Goal: Task Accomplishment & Management: Use online tool/utility

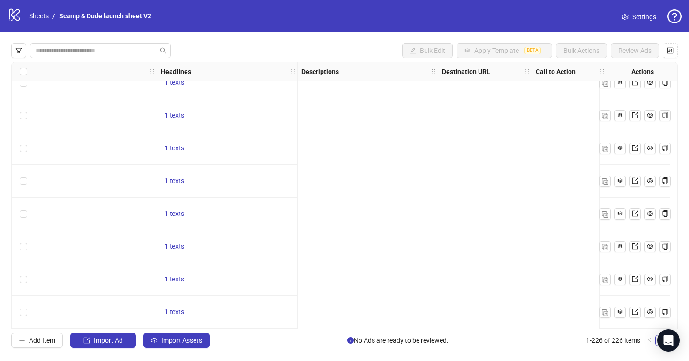
scroll to position [7172, 0]
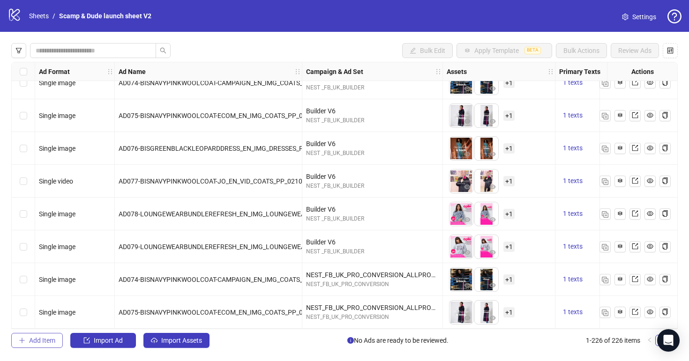
click at [30, 341] on span "Add Item" at bounding box center [42, 341] width 26 height 8
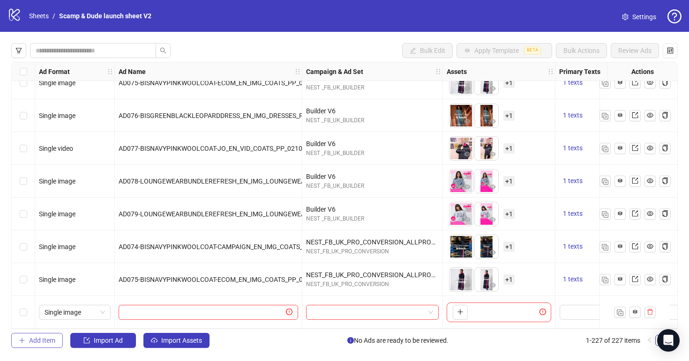
click at [45, 341] on span "Add Item" at bounding box center [42, 341] width 26 height 8
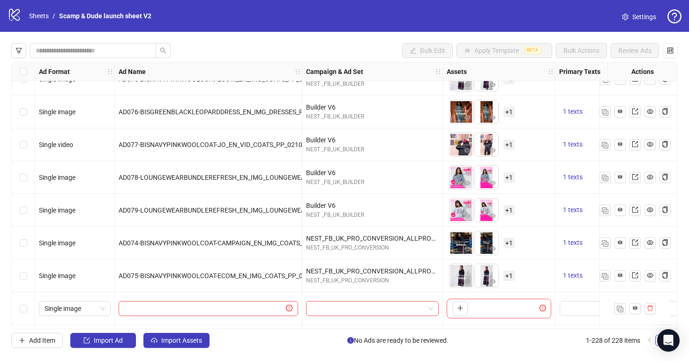
scroll to position [7237, 0]
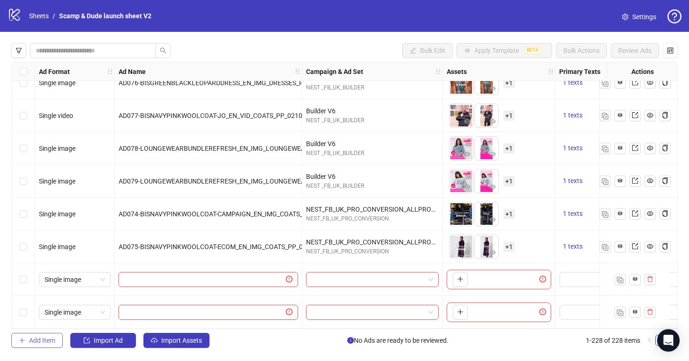
click at [51, 340] on span "Add Item" at bounding box center [42, 341] width 26 height 8
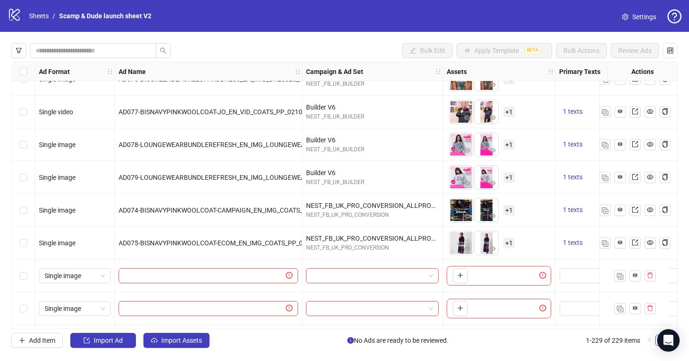
scroll to position [7270, 0]
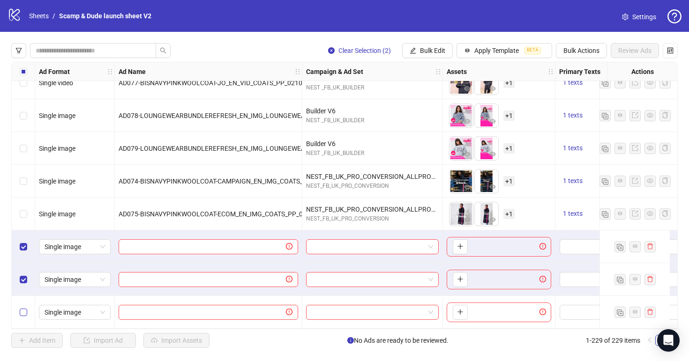
click at [21, 308] on label "Select row 229" at bounding box center [24, 313] width 8 height 10
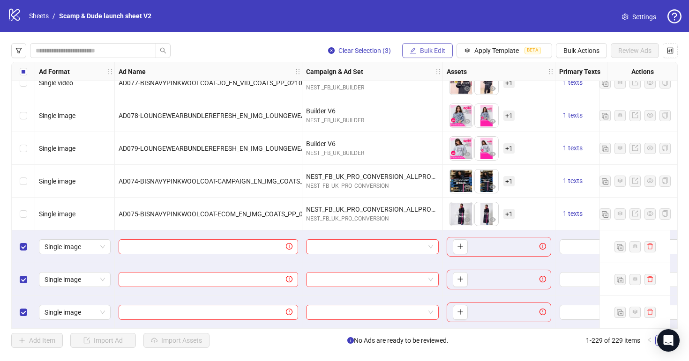
click at [432, 44] on button "Bulk Edit" at bounding box center [427, 50] width 51 height 15
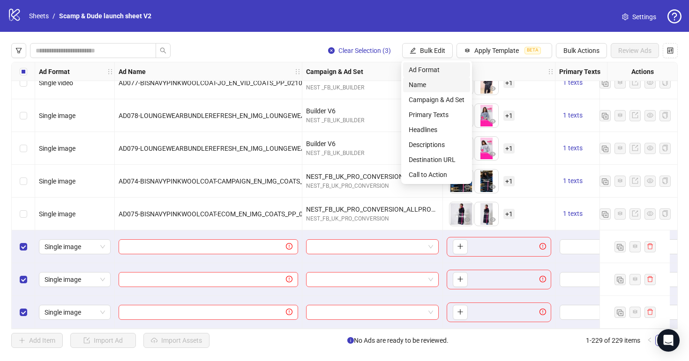
click at [438, 75] on li "Ad Format" at bounding box center [436, 69] width 67 height 15
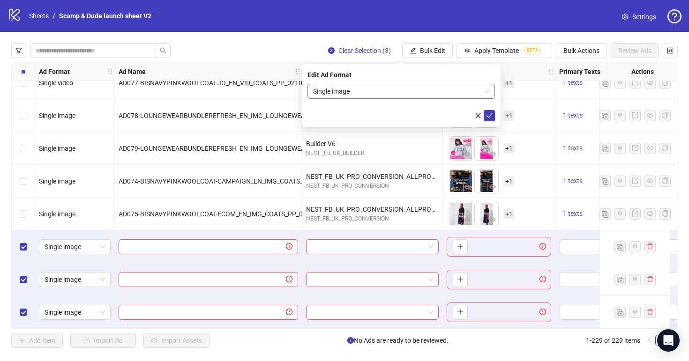
click at [419, 93] on span "Single image" at bounding box center [401, 91] width 176 height 14
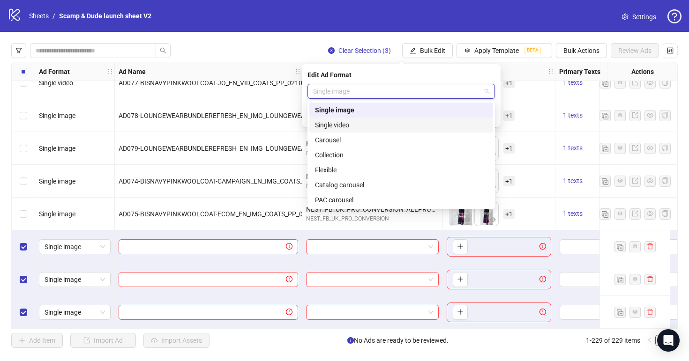
click at [390, 128] on div "Single video" at bounding box center [401, 125] width 173 height 10
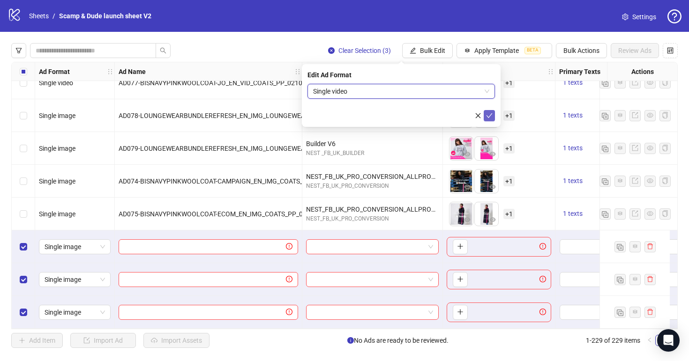
click at [488, 117] on icon "check" at bounding box center [490, 115] width 6 height 5
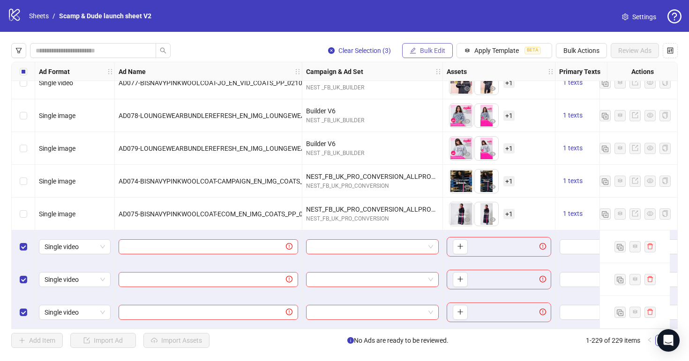
click at [437, 51] on span "Bulk Edit" at bounding box center [432, 51] width 25 height 8
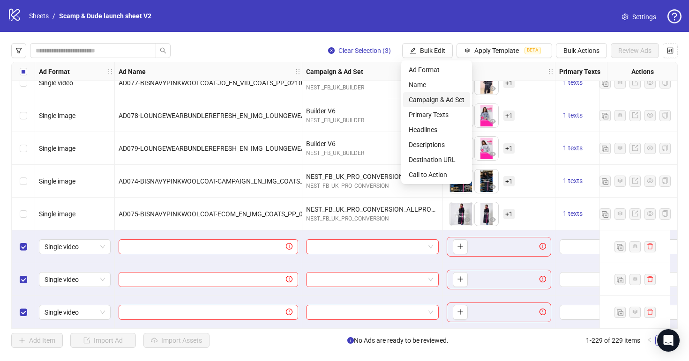
click at [430, 104] on span "Campaign & Ad Set" at bounding box center [437, 100] width 56 height 10
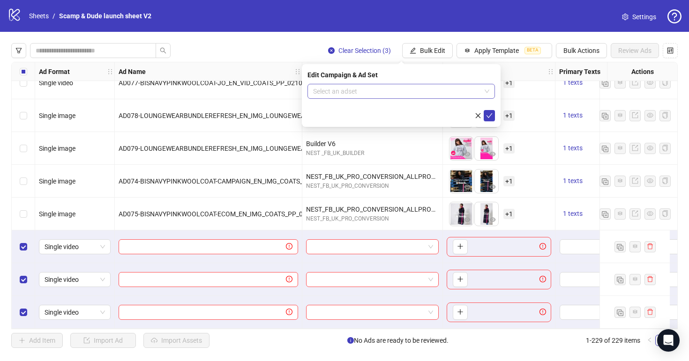
click at [387, 94] on input "search" at bounding box center [397, 91] width 168 height 14
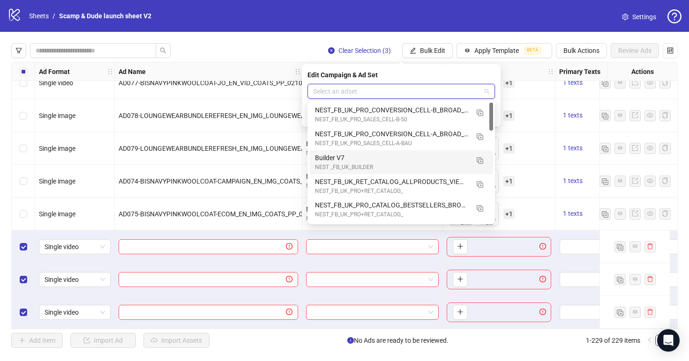
click at [367, 157] on div "Builder V7" at bounding box center [392, 158] width 154 height 10
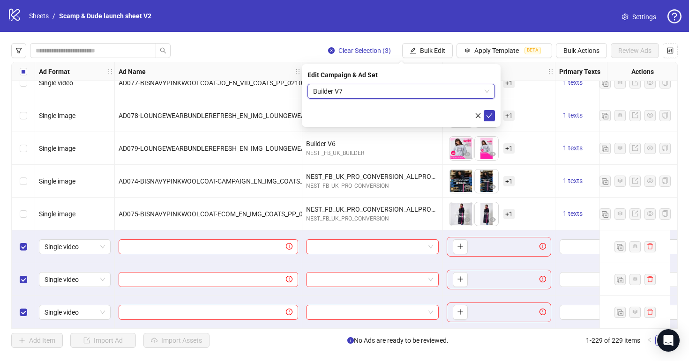
click at [346, 90] on span "Builder V7" at bounding box center [401, 91] width 176 height 14
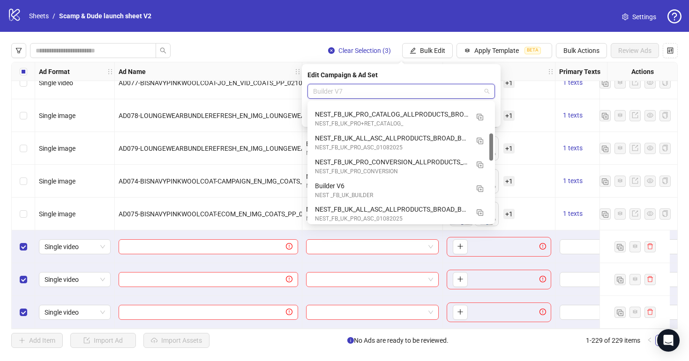
scroll to position [142, 0]
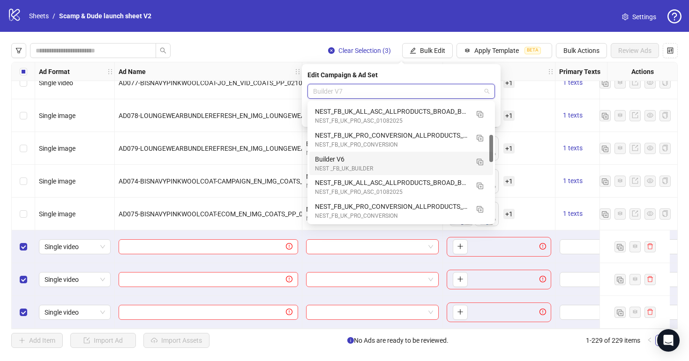
click at [347, 158] on div "Builder V6" at bounding box center [392, 159] width 154 height 10
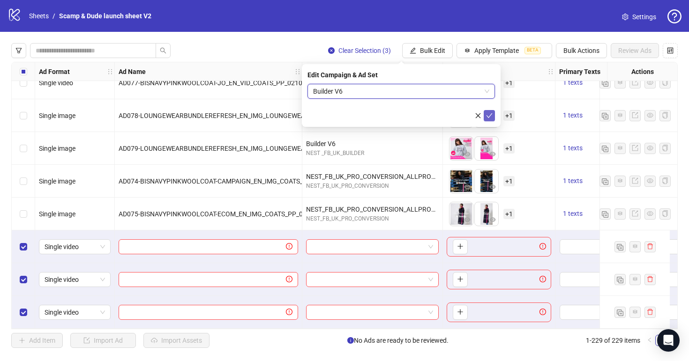
click at [489, 115] on icon "check" at bounding box center [489, 116] width 7 height 7
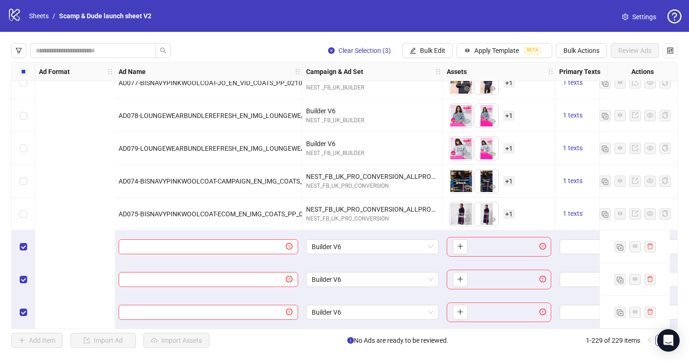
scroll to position [7270, 310]
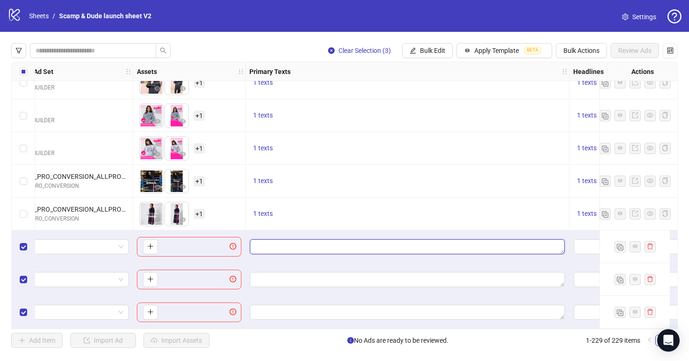
click at [357, 243] on textarea "Edit values" at bounding box center [407, 247] width 315 height 15
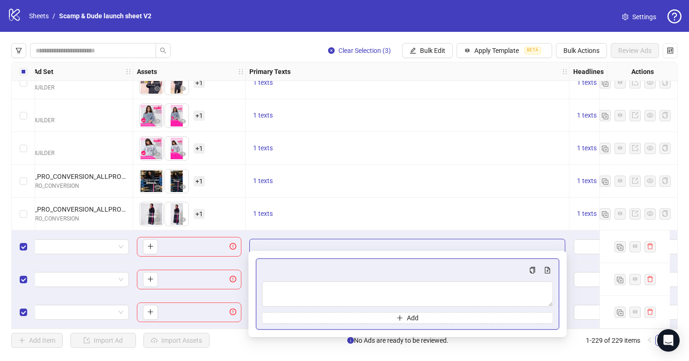
type textarea "**********"
click at [270, 232] on div at bounding box center [408, 247] width 324 height 33
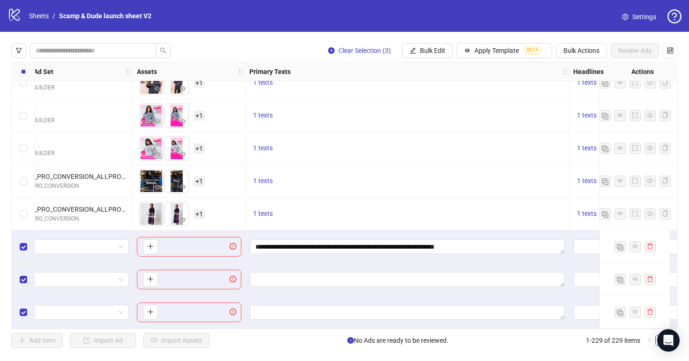
click at [284, 231] on div "**********" at bounding box center [408, 247] width 324 height 33
click at [271, 279] on textarea "Edit values" at bounding box center [407, 279] width 315 height 15
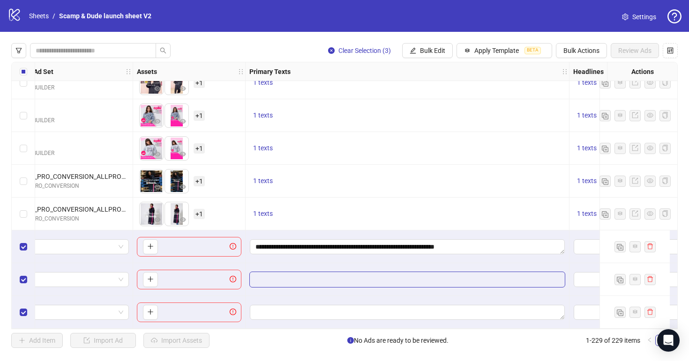
type textarea "**********"
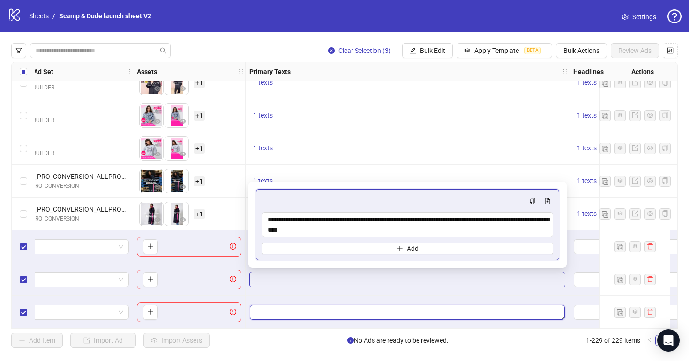
click at [274, 305] on textarea "Edit values" at bounding box center [407, 312] width 315 height 15
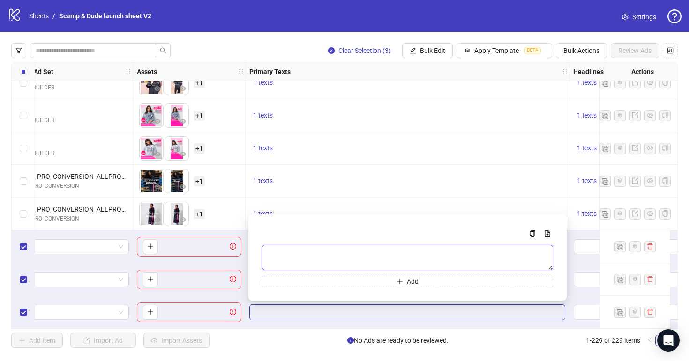
click at [299, 254] on textarea "Multi-text input container - paste or copy values" at bounding box center [407, 257] width 291 height 25
paste textarea "**********"
type textarea "**********"
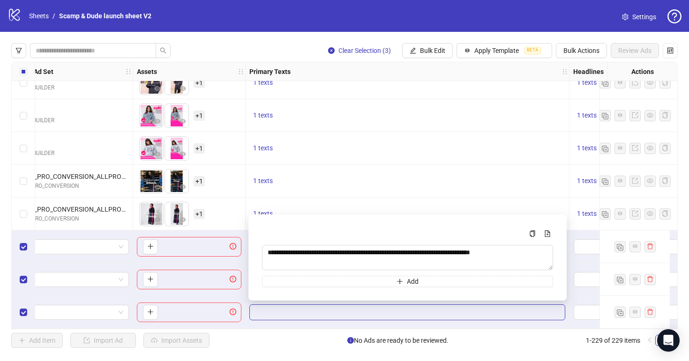
click at [347, 198] on div "1 texts" at bounding box center [408, 214] width 324 height 33
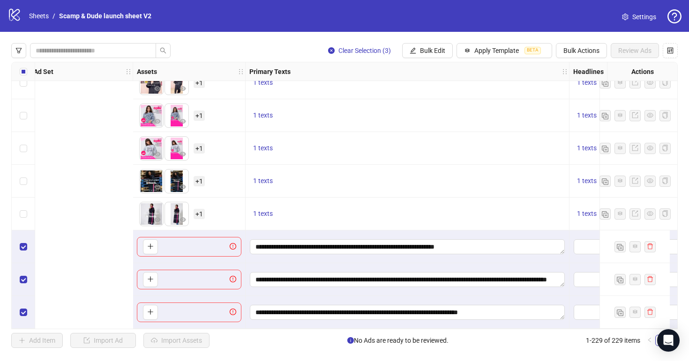
scroll to position [7270, 702]
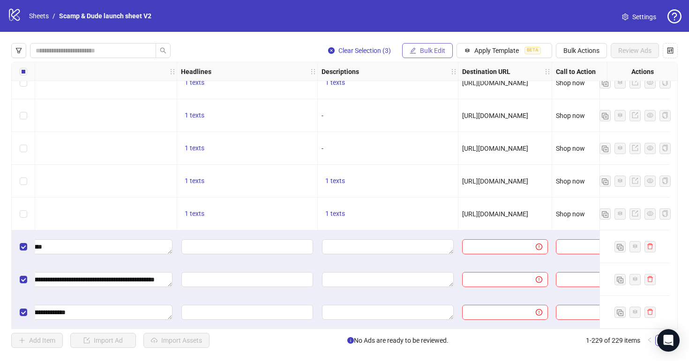
click at [423, 54] on span "Bulk Edit" at bounding box center [432, 51] width 25 height 8
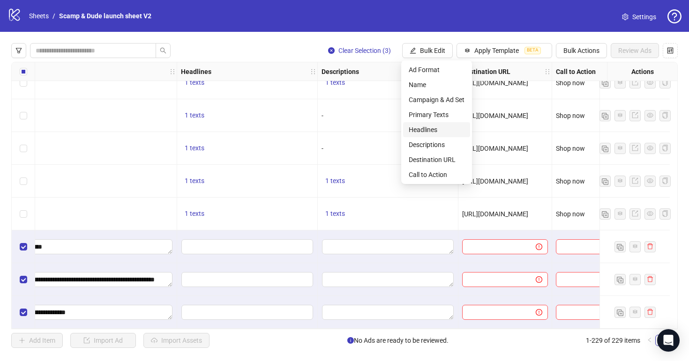
click at [435, 125] on span "Headlines" at bounding box center [437, 130] width 56 height 10
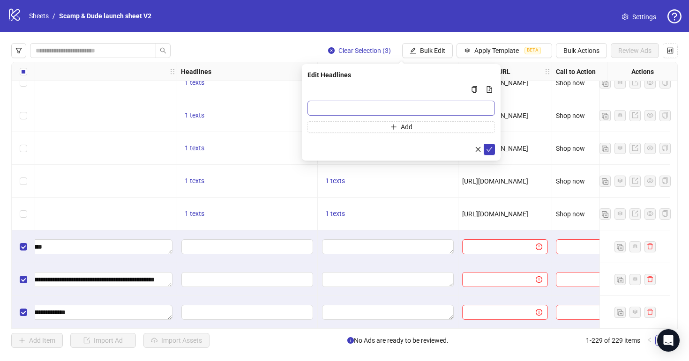
click at [365, 104] on input "Multi-input container - paste or copy values" at bounding box center [402, 108] width 188 height 15
paste input "**********"
click at [457, 109] on input "**********" at bounding box center [402, 108] width 188 height 15
type input "**********"
click at [488, 153] on span "submit" at bounding box center [489, 150] width 7 height 8
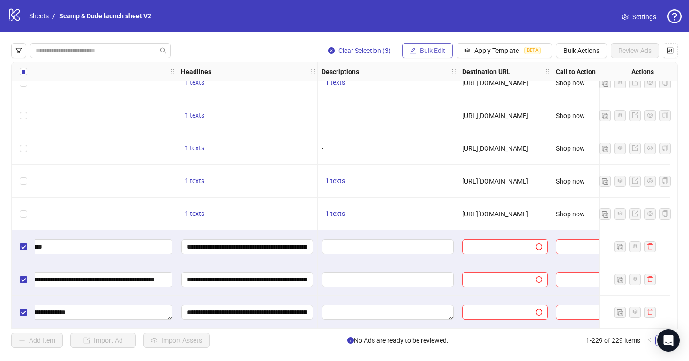
click at [423, 50] on span "Bulk Edit" at bounding box center [432, 51] width 25 height 8
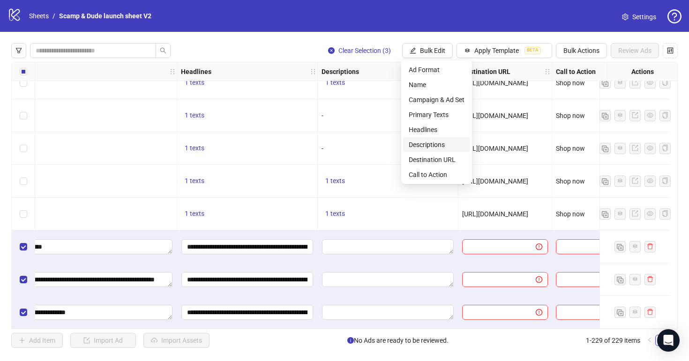
click at [429, 142] on span "Descriptions" at bounding box center [437, 145] width 56 height 10
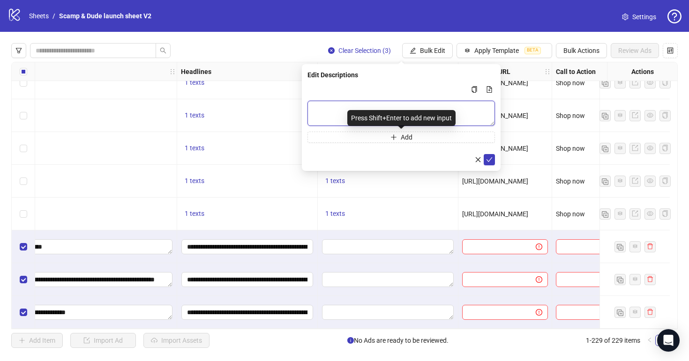
click at [403, 108] on textarea "Multi-text input container - paste or copy values" at bounding box center [402, 113] width 188 height 25
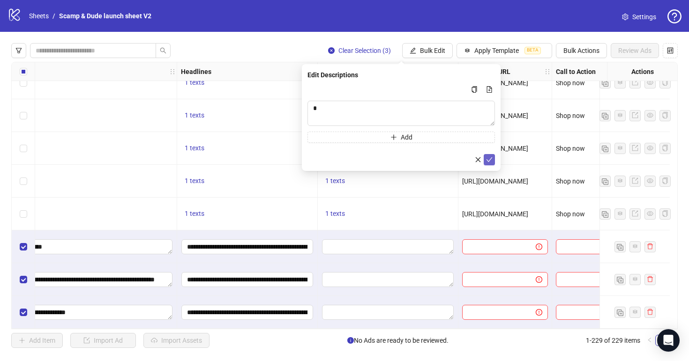
click at [493, 162] on button "submit" at bounding box center [489, 159] width 11 height 11
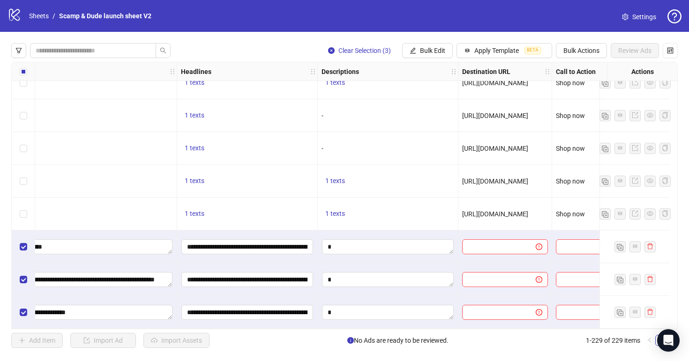
scroll to position [7270, 730]
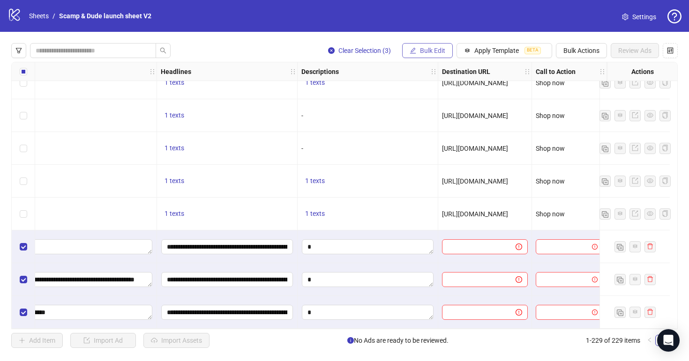
click at [435, 47] on span "Bulk Edit" at bounding box center [432, 51] width 25 height 8
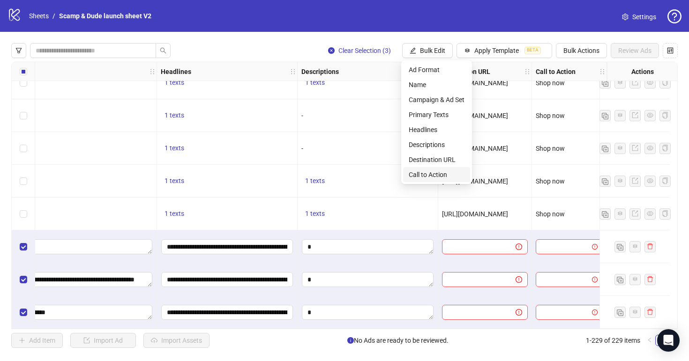
click at [434, 177] on span "Call to Action" at bounding box center [437, 175] width 56 height 10
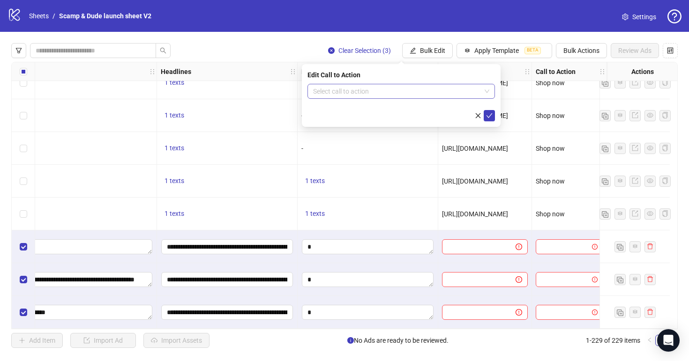
click at [391, 90] on input "search" at bounding box center [397, 91] width 168 height 14
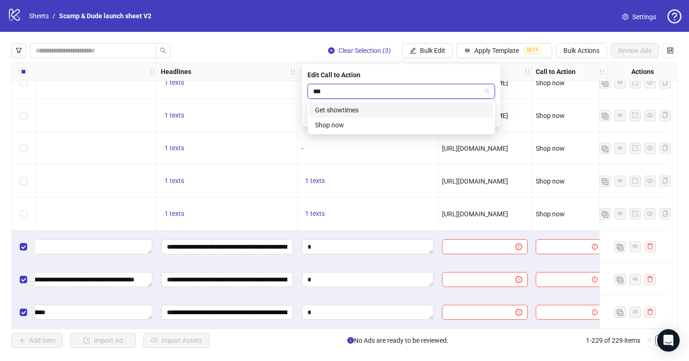
type input "****"
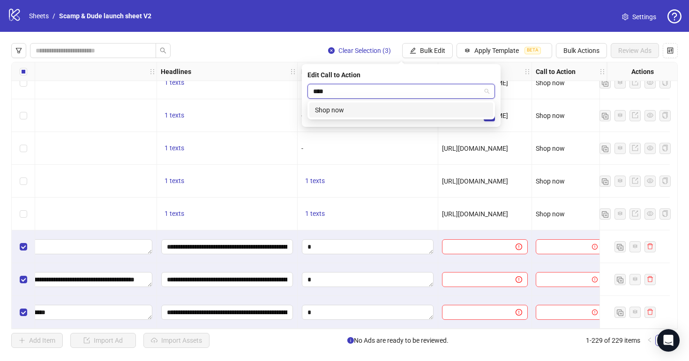
click at [383, 109] on div "Shop now" at bounding box center [401, 110] width 173 height 10
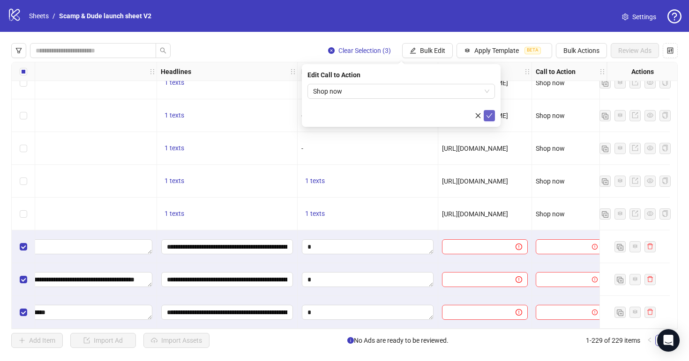
click at [492, 117] on icon "check" at bounding box center [489, 116] width 7 height 7
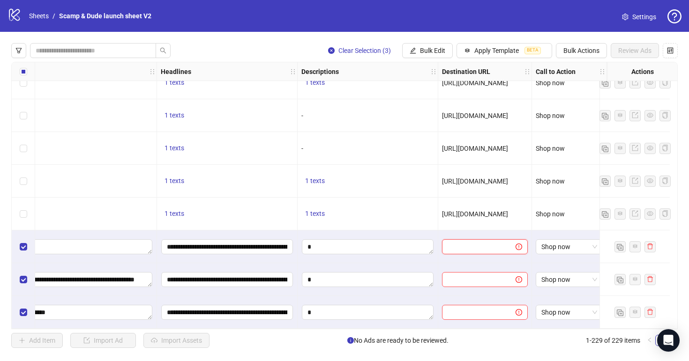
click at [472, 247] on input "text" at bounding box center [475, 247] width 55 height 10
paste input "**********"
type input "**********"
click at [461, 275] on input "text" at bounding box center [475, 280] width 55 height 10
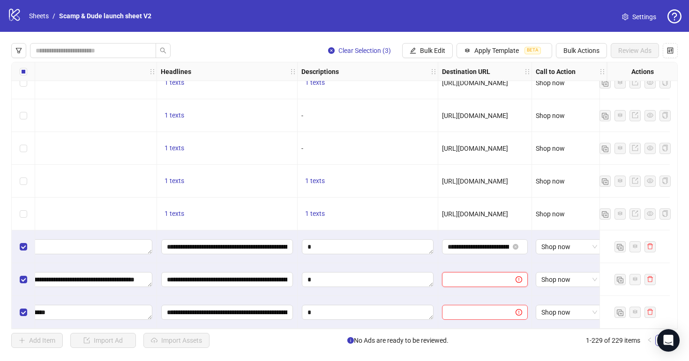
paste input "**********"
type input "**********"
click at [485, 308] on input "text" at bounding box center [475, 313] width 55 height 10
paste input "**********"
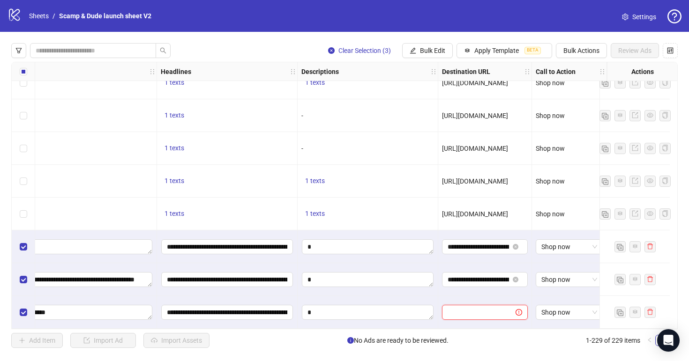
type input "**********"
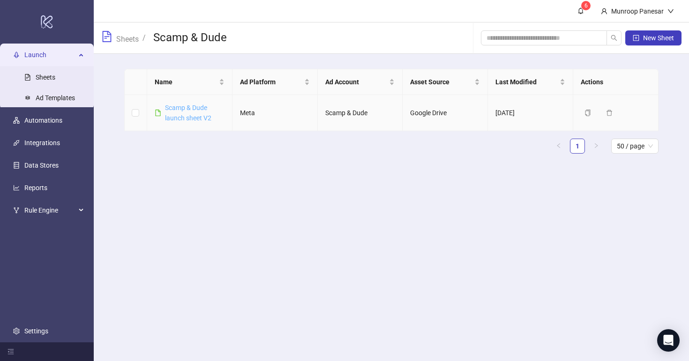
click at [181, 111] on link "Scamp & Dude launch sheet V2" at bounding box center [188, 113] width 46 height 18
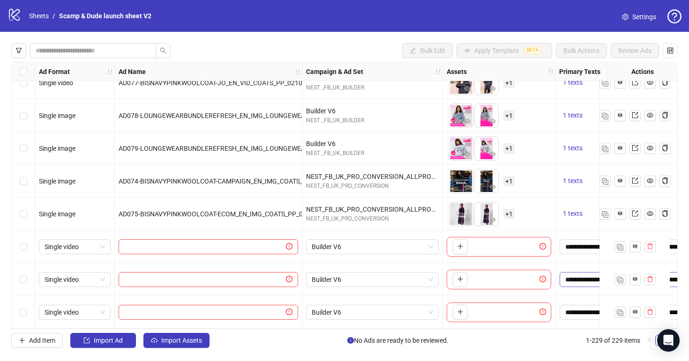
scroll to position [7270, 15]
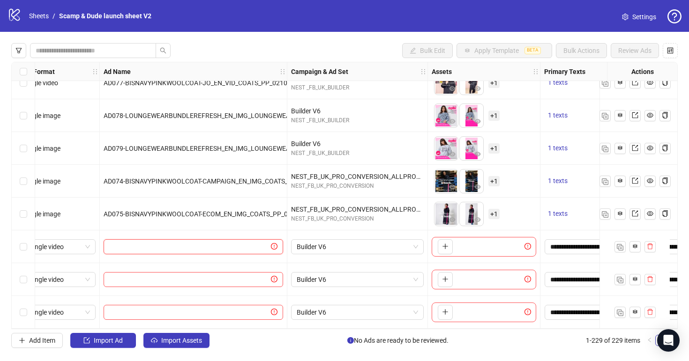
click at [227, 247] on input "text" at bounding box center [189, 247] width 160 height 10
paste input "**********"
type input "**********"
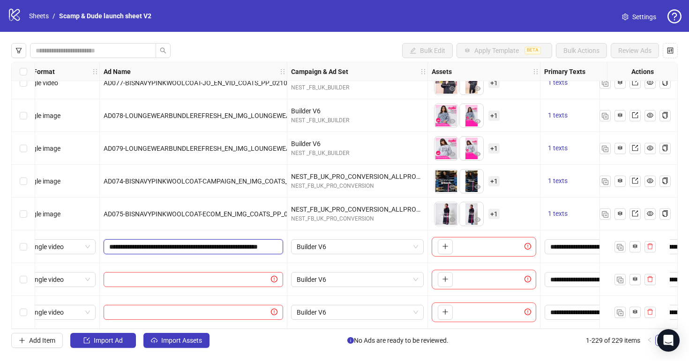
scroll to position [0, 71]
click at [255, 276] on input "text" at bounding box center [189, 280] width 160 height 10
paste input "**********"
type input "**********"
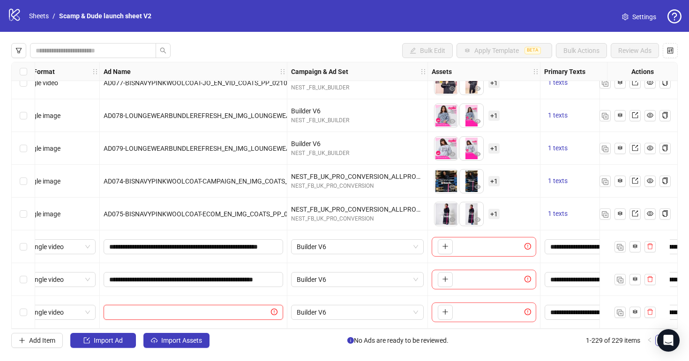
click at [210, 308] on input "text" at bounding box center [189, 313] width 160 height 10
paste input "**********"
type input "**********"
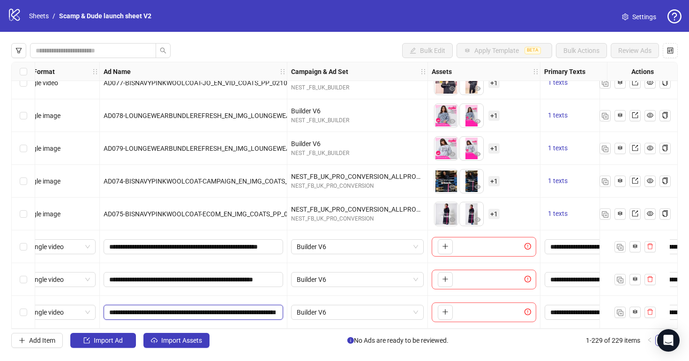
scroll to position [0, 104]
click at [248, 354] on div "Bulk Edit Apply Template BETA Bulk Actions Review Ads Ad Format Ad Name Campaig…" at bounding box center [344, 196] width 689 height 328
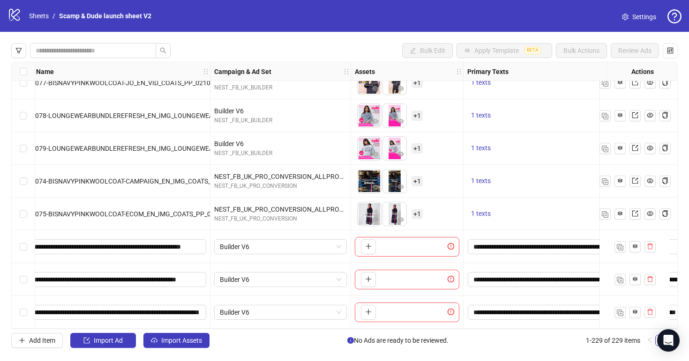
scroll to position [7270, 110]
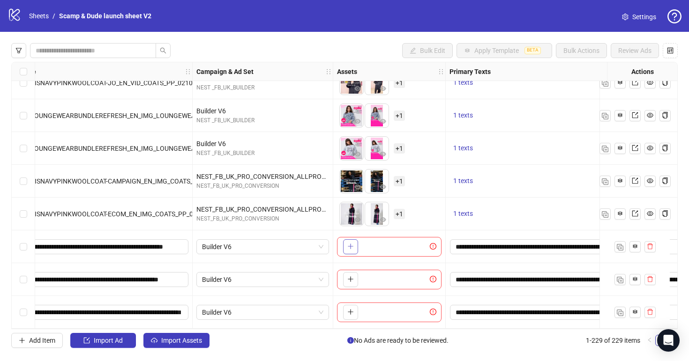
click at [352, 244] on icon "plus" at bounding box center [350, 246] width 7 height 7
click at [399, 244] on span "+ 1" at bounding box center [399, 247] width 11 height 10
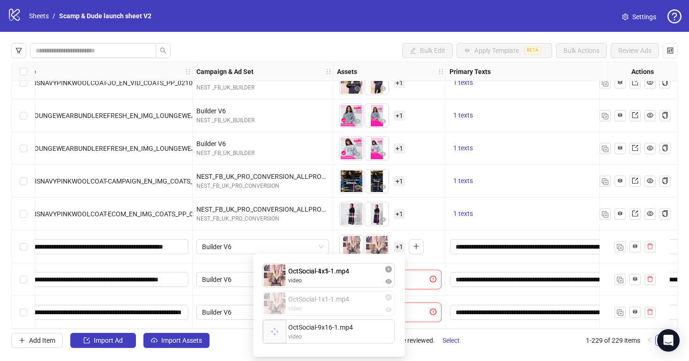
drag, startPoint x: 344, startPoint y: 308, endPoint x: 344, endPoint y: 288, distance: 19.2
click at [344, 288] on div "OctSocial-4x5-1.mp4 video OctSocial-1x1-1.mp4 video OctSocial-9x16-1.mp4 video …" at bounding box center [329, 306] width 141 height 92
drag, startPoint x: 357, startPoint y: 330, endPoint x: 357, endPoint y: 308, distance: 21.1
click at [357, 308] on div "OctSocial-1x1-1.mp4 video OctSocial-4x5-1.mp4 video OctSocial-9x16-1.mp4 video …" at bounding box center [329, 306] width 141 height 92
click at [434, 254] on div "To pick up a draggable item, press the space bar. While dragging, use the arrow…" at bounding box center [389, 247] width 105 height 29
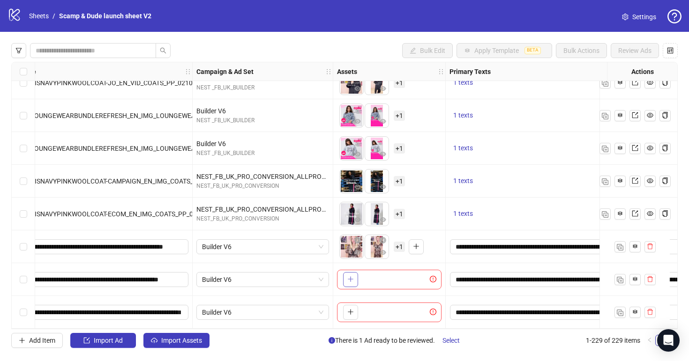
click at [353, 276] on icon "plus" at bounding box center [350, 279] width 7 height 7
click at [352, 309] on icon "plus" at bounding box center [350, 312] width 7 height 7
click at [400, 278] on span "+ 1" at bounding box center [399, 280] width 11 height 10
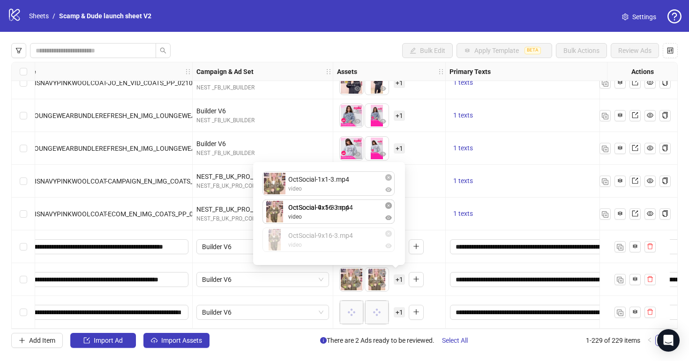
drag, startPoint x: 359, startPoint y: 244, endPoint x: 362, endPoint y: 222, distance: 22.2
click at [359, 217] on div "OctSocial-1x1-3.mp4 video OctSocial-4x5-3.mp4 video OctSocial-9x16-3.mp4 video …" at bounding box center [329, 214] width 141 height 92
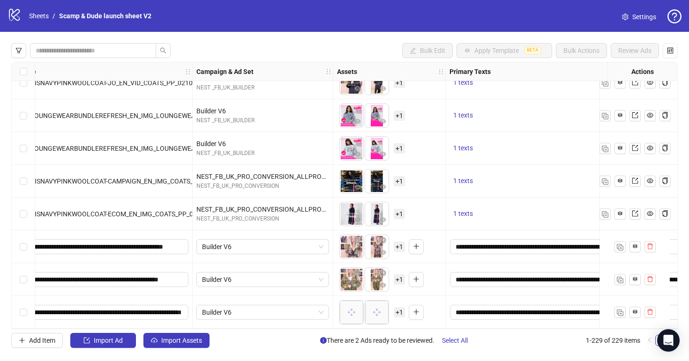
click at [390, 298] on div "To pick up a draggable item, press the space bar. While dragging, use the arrow…" at bounding box center [389, 312] width 105 height 29
click at [399, 309] on span "+ 1" at bounding box center [399, 313] width 11 height 10
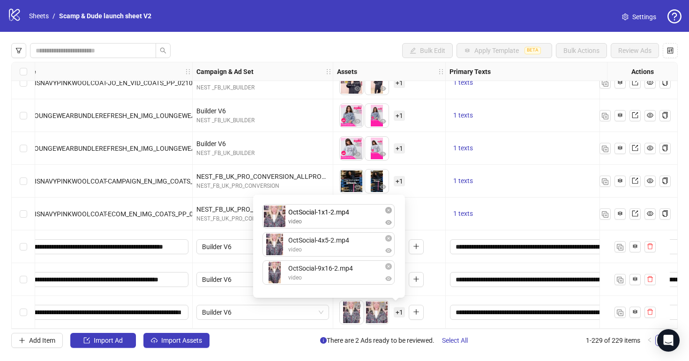
drag, startPoint x: 368, startPoint y: 247, endPoint x: 368, endPoint y: 224, distance: 22.5
click at [368, 224] on div "OctSocial-4x5-2.mp4 video OctSocial-1x1-2.mp4 video OctSocial-9x16-2.mp4 video …" at bounding box center [329, 247] width 141 height 92
drag, startPoint x: 358, startPoint y: 277, endPoint x: 357, endPoint y: 254, distance: 23.0
click at [358, 254] on div "OctSocial-1x1-2.mp4 video OctSocial-4x5-2.mp4 video OctSocial-9x16-2.mp4 video …" at bounding box center [329, 247] width 141 height 92
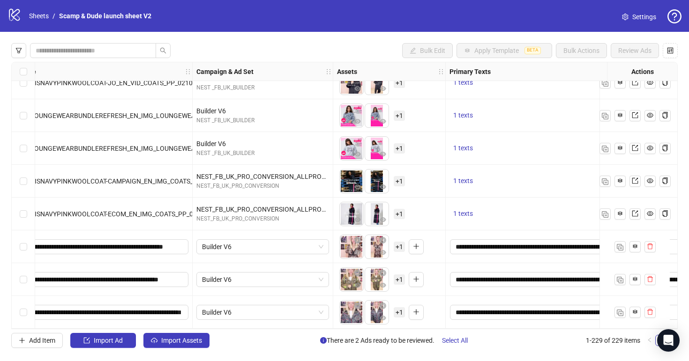
click at [429, 298] on div "To pick up a draggable item, press the space bar. While dragging, use the arrow…" at bounding box center [389, 312] width 105 height 29
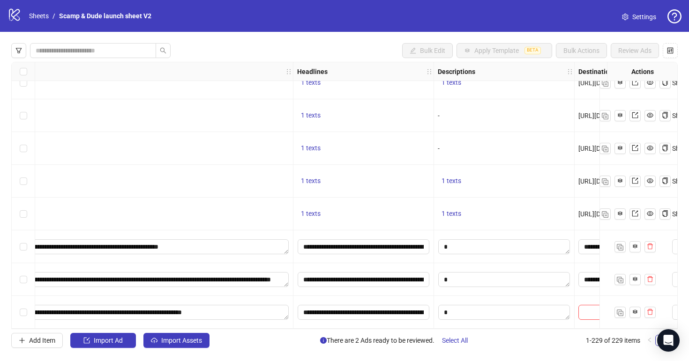
scroll to position [7270, 730]
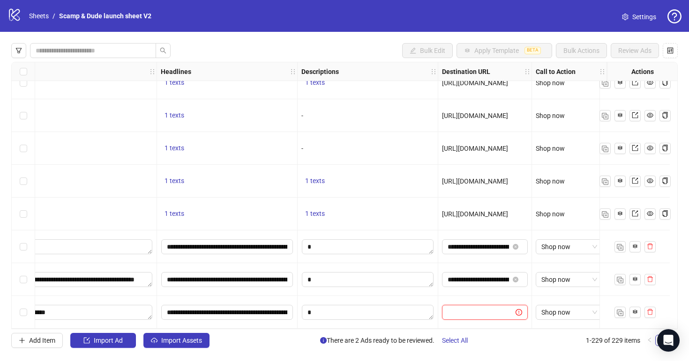
click at [469, 308] on input "text" at bounding box center [475, 313] width 55 height 10
paste input "**********"
type input "**********"
click at [480, 296] on div "**********" at bounding box center [485, 312] width 94 height 33
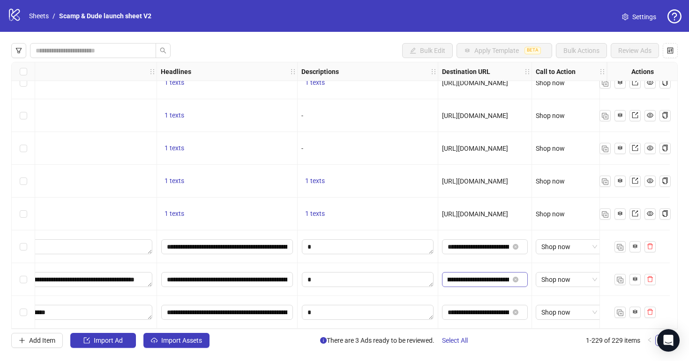
scroll to position [0, 190]
click at [468, 338] on span "Select All" at bounding box center [455, 341] width 26 height 8
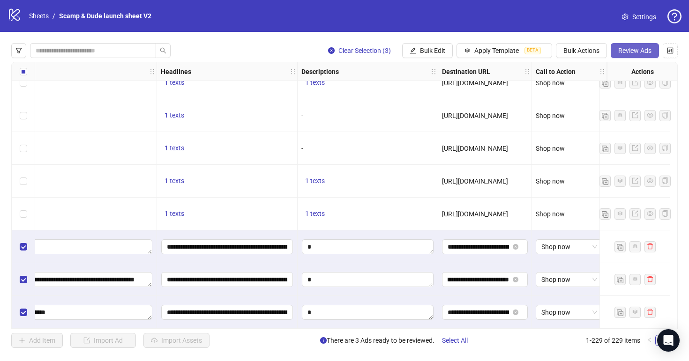
click at [641, 50] on span "Review Ads" at bounding box center [634, 51] width 33 height 8
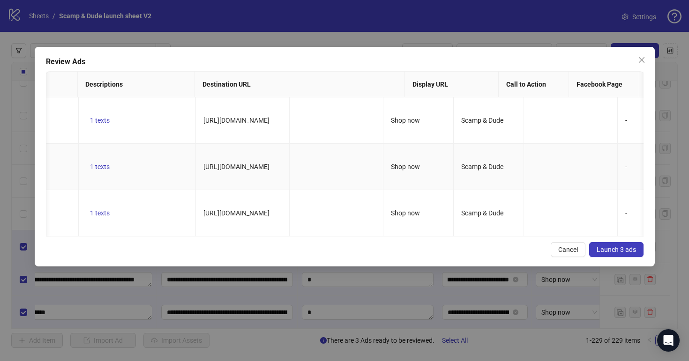
scroll to position [0, 0]
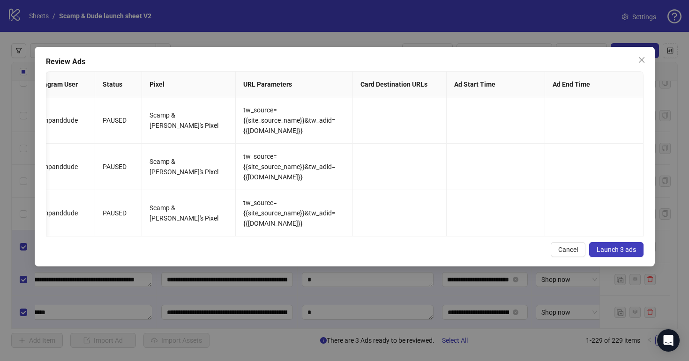
click at [604, 247] on span "Launch 3 ads" at bounding box center [616, 250] width 39 height 8
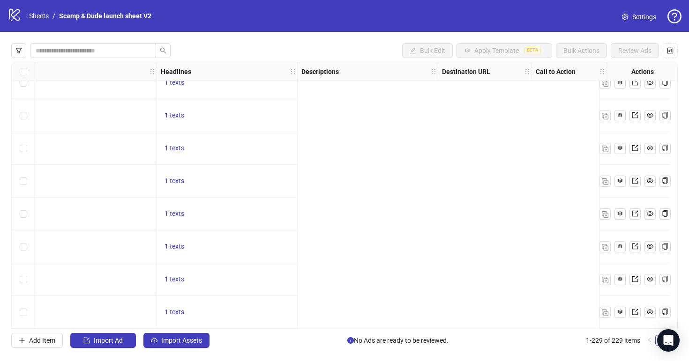
scroll to position [7270, 0]
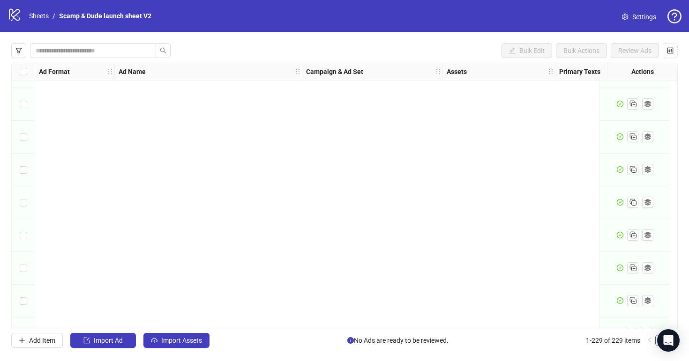
scroll to position [7270, 0]
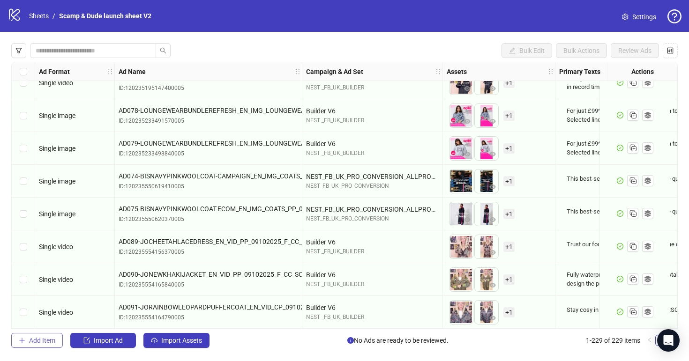
click at [49, 342] on span "Add Item" at bounding box center [42, 341] width 26 height 8
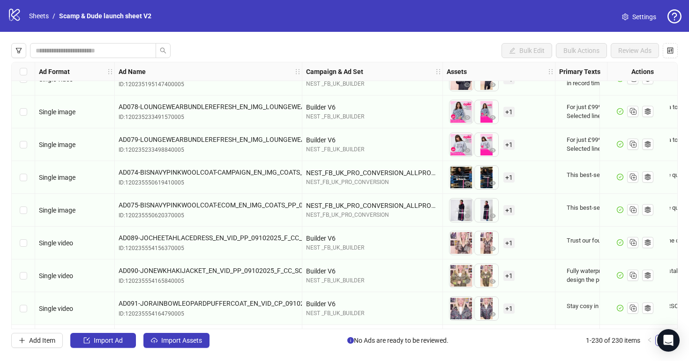
scroll to position [7303, 0]
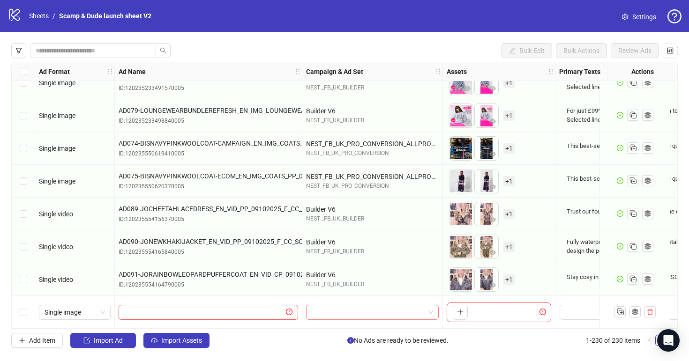
click at [352, 310] on input "search" at bounding box center [368, 313] width 113 height 14
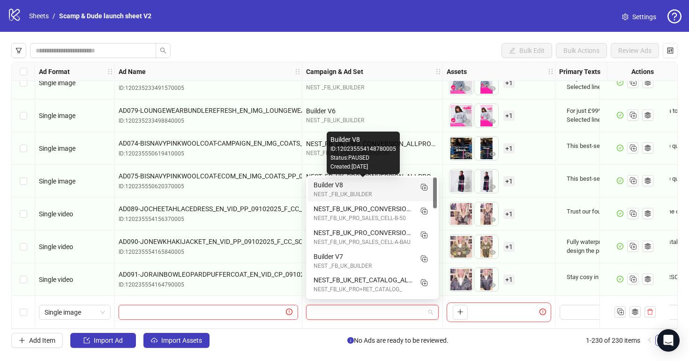
click at [375, 184] on div "Builder V8" at bounding box center [363, 185] width 99 height 10
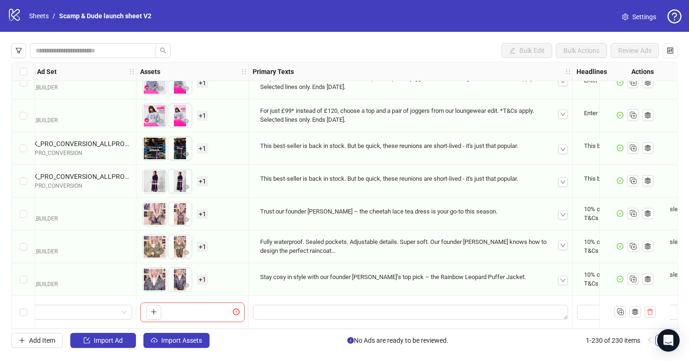
scroll to position [7303, 315]
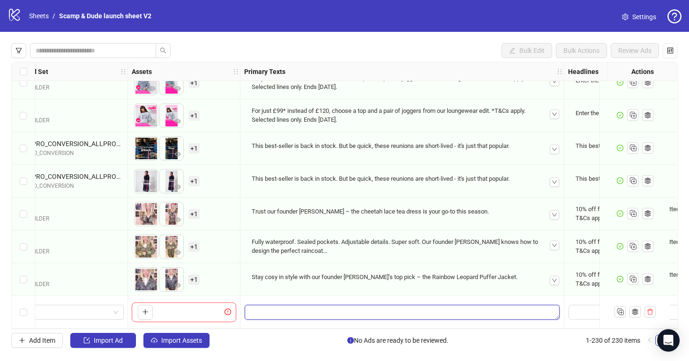
click at [334, 309] on textarea "Edit values" at bounding box center [402, 312] width 315 height 15
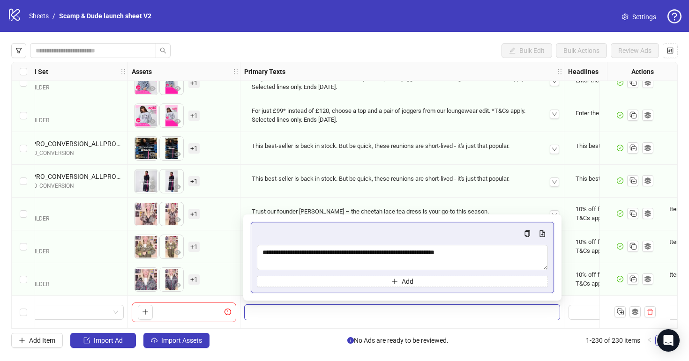
click at [419, 182] on div "This best-seller is back in stock. But be quick, these reunions are short-lived…" at bounding box center [402, 179] width 308 height 16
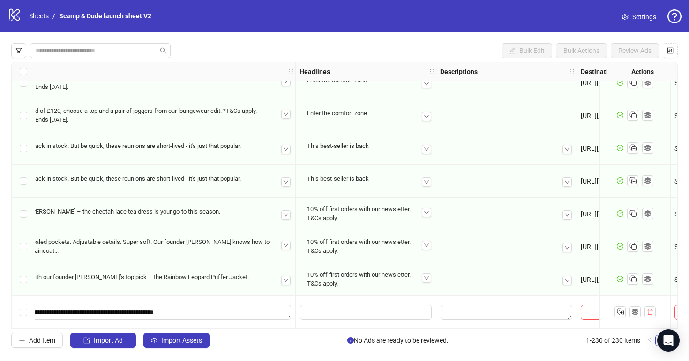
scroll to position [7303, 642]
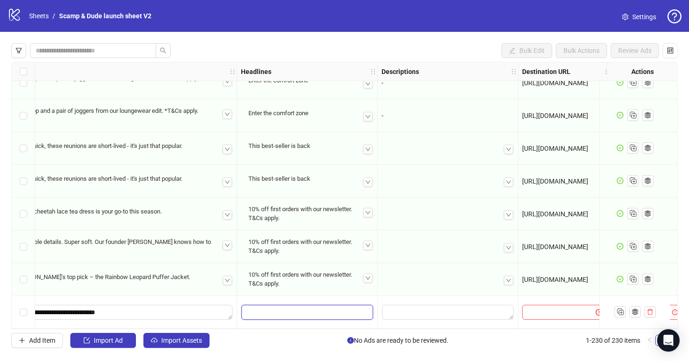
click at [348, 312] on input "Edit values" at bounding box center [307, 312] width 132 height 15
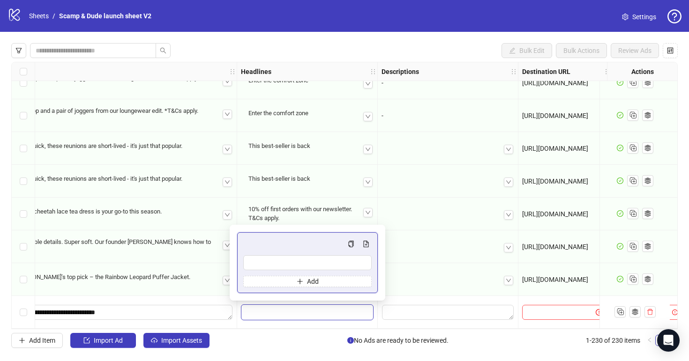
type input "**********"
click at [578, 308] on input "text" at bounding box center [555, 313] width 55 height 10
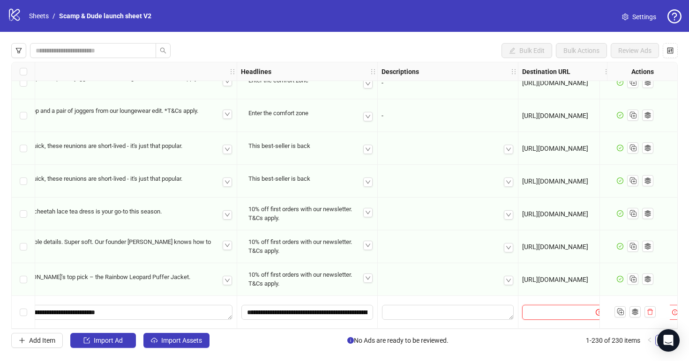
paste input "**********"
type input "**********"
click at [491, 311] on textarea "Edit values" at bounding box center [448, 312] width 132 height 15
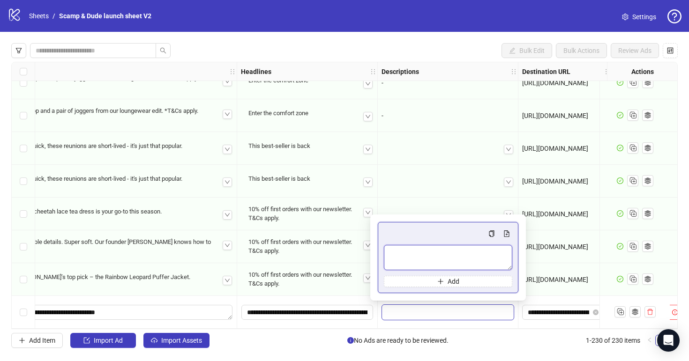
type textarea "*"
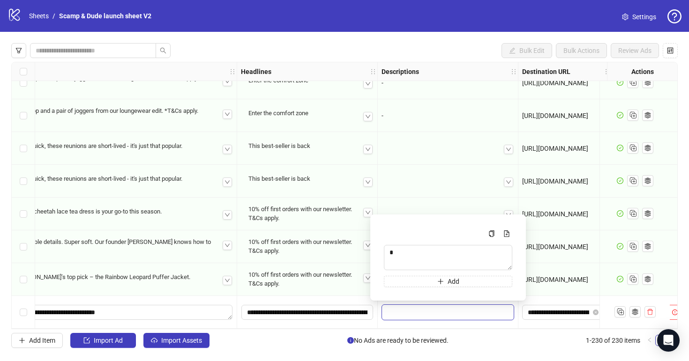
click at [421, 193] on div at bounding box center [448, 181] width 141 height 33
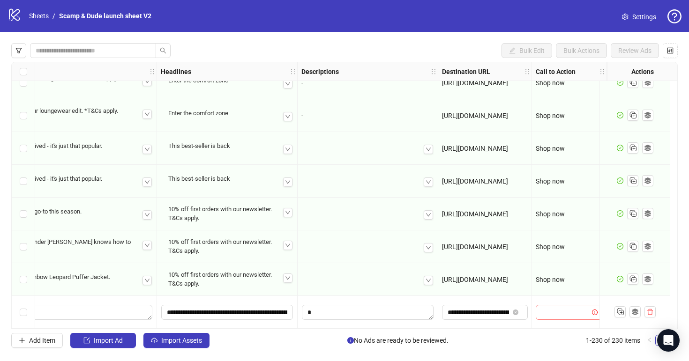
click at [553, 311] on input "search" at bounding box center [564, 313] width 47 height 14
type input "****"
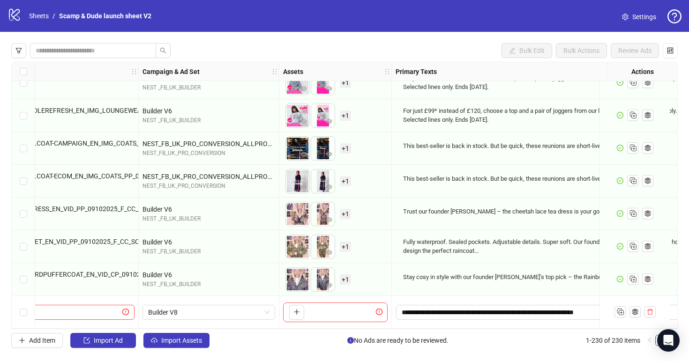
scroll to position [7303, 164]
click at [616, 310] on icon "Duplicate" at bounding box center [620, 311] width 9 height 9
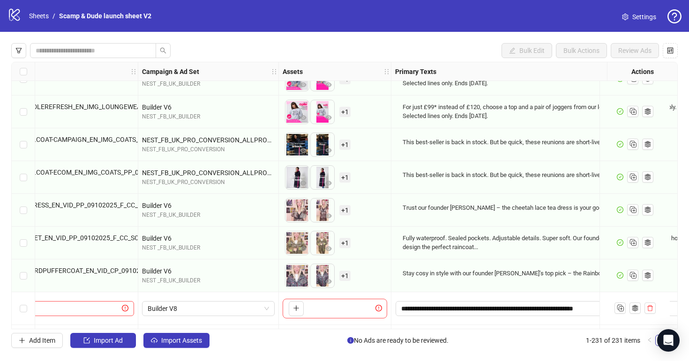
scroll to position [7336, 164]
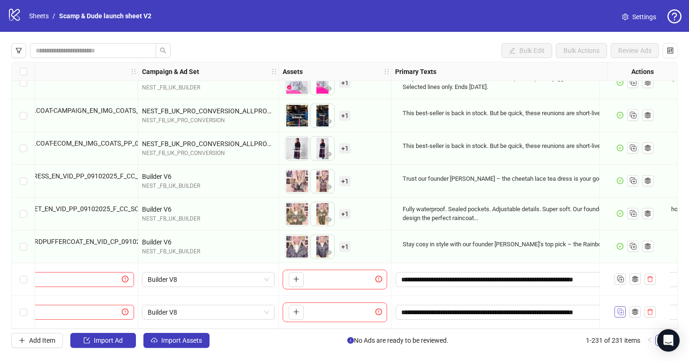
click at [623, 307] on icon "Duplicate" at bounding box center [620, 311] width 9 height 9
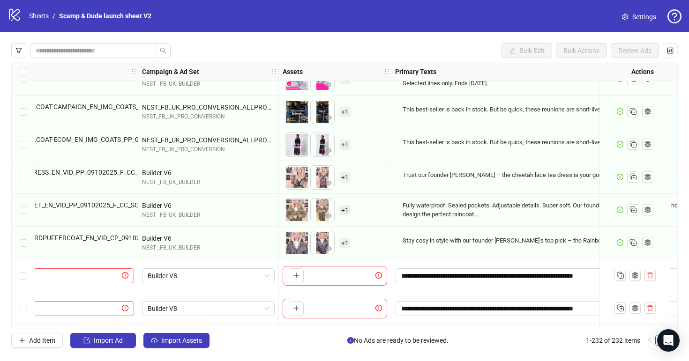
scroll to position [7369, 164]
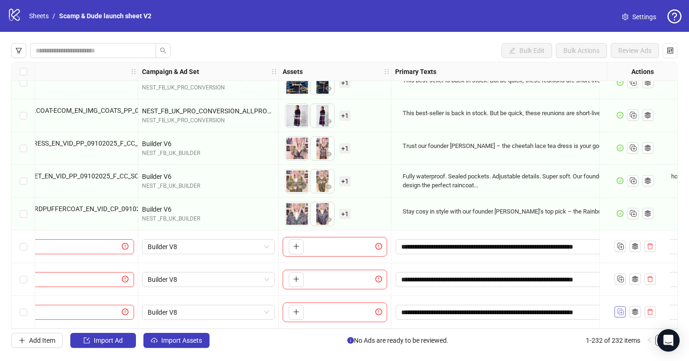
click at [620, 307] on icon "Duplicate" at bounding box center [620, 311] width 9 height 9
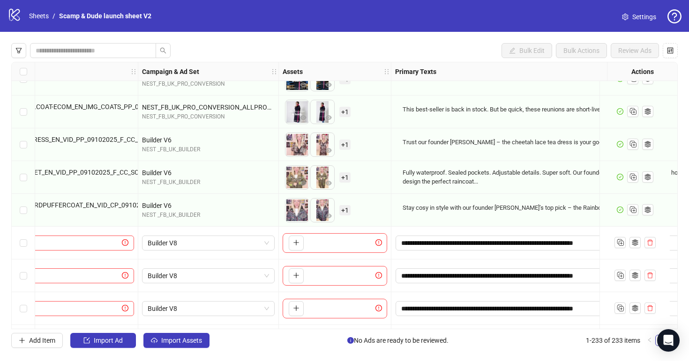
scroll to position [7402, 164]
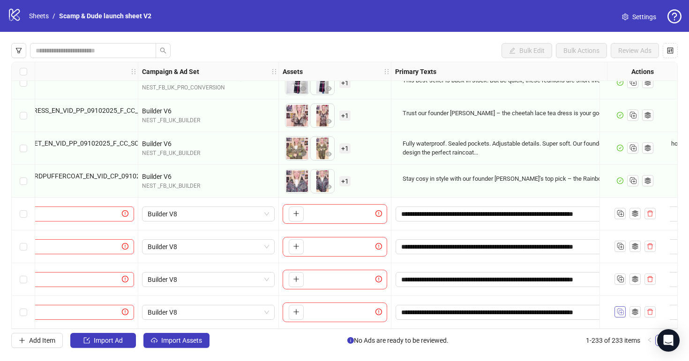
click at [622, 309] on rect "Duplicate" at bounding box center [619, 311] width 5 height 5
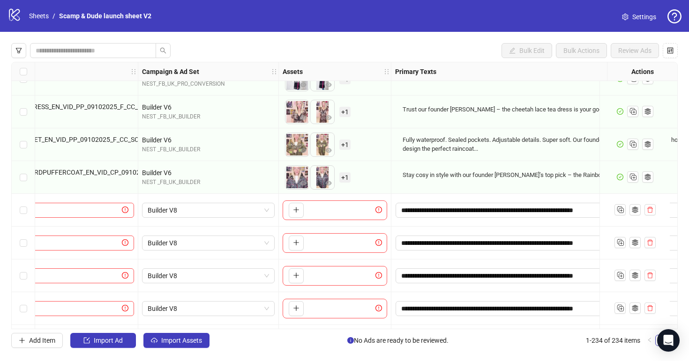
scroll to position [7434, 164]
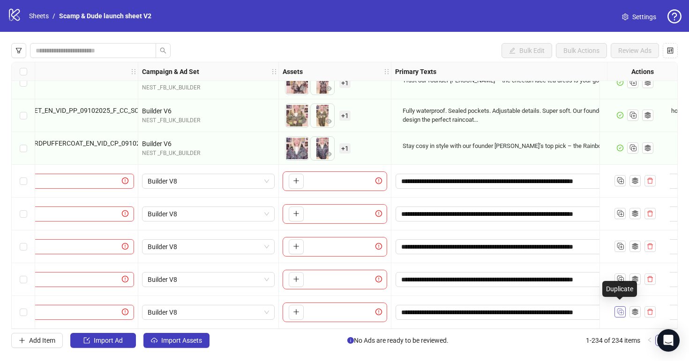
click at [622, 312] on icon "Duplicate" at bounding box center [620, 311] width 9 height 9
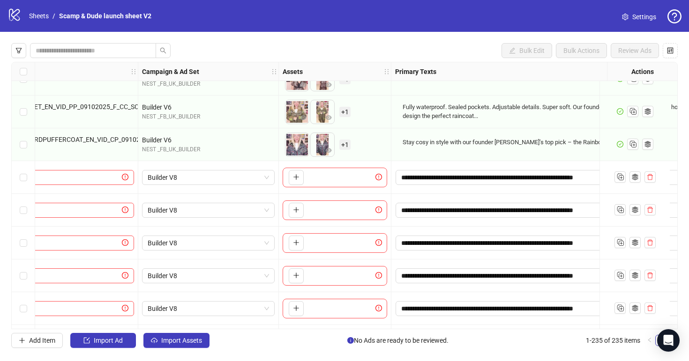
scroll to position [7467, 164]
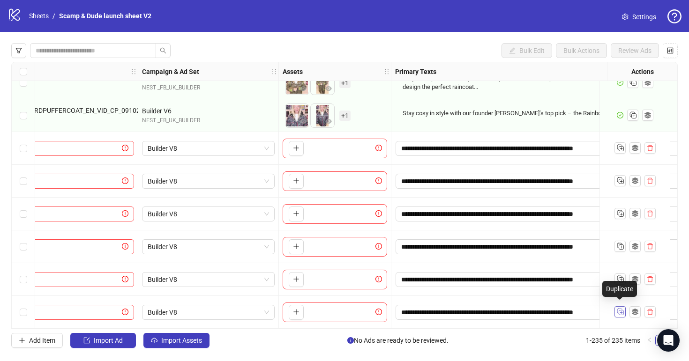
click at [619, 312] on icon "Duplicate" at bounding box center [620, 311] width 9 height 9
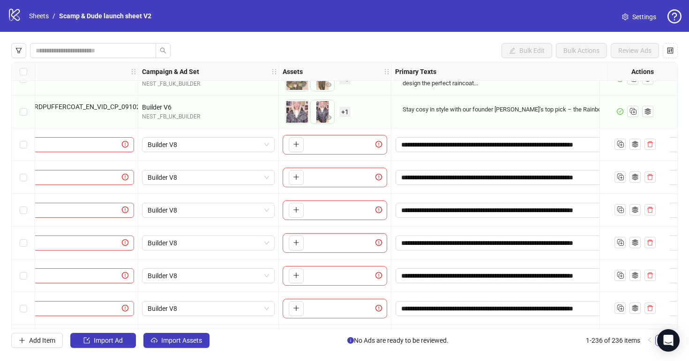
scroll to position [7500, 164]
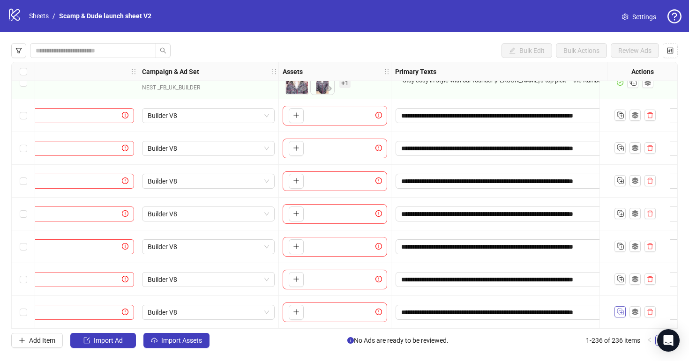
click at [624, 308] on icon "Duplicate" at bounding box center [620, 311] width 9 height 9
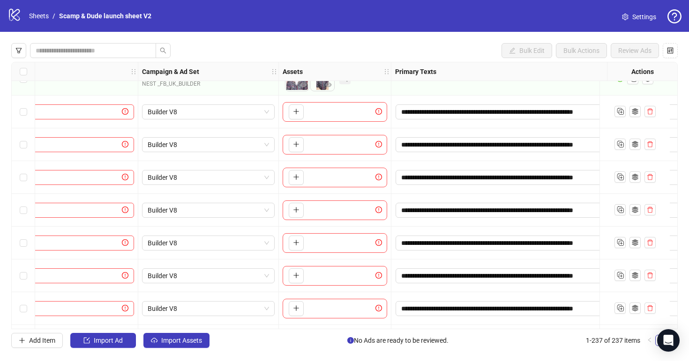
scroll to position [7533, 164]
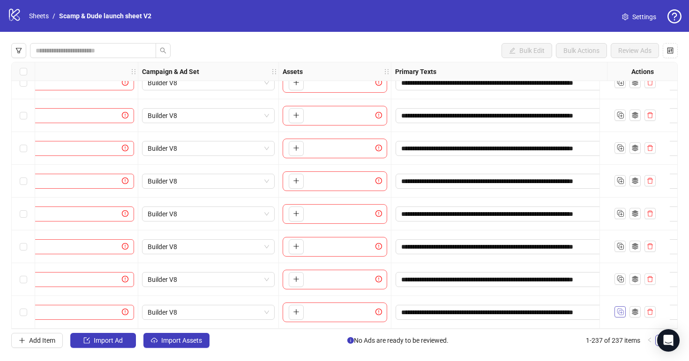
click at [618, 311] on icon "Duplicate" at bounding box center [620, 311] width 9 height 9
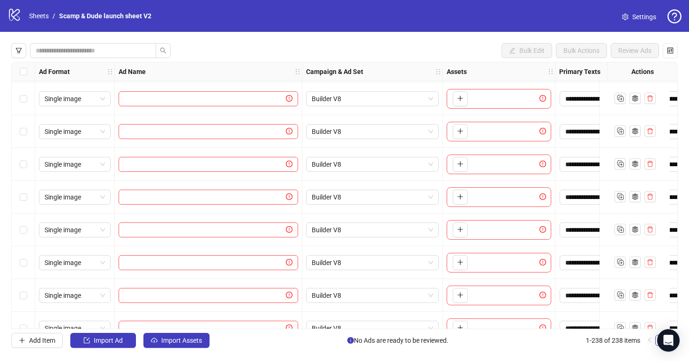
scroll to position [7464, 0]
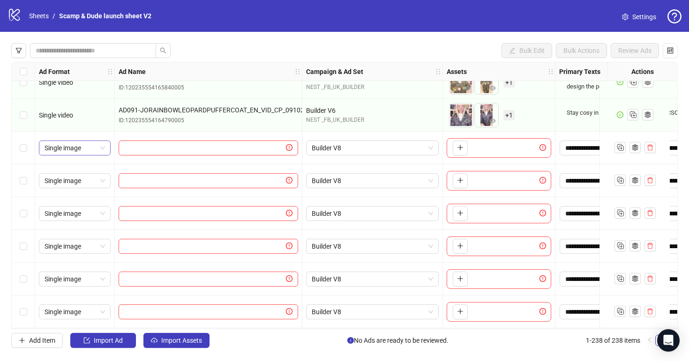
click at [106, 147] on div "Single image" at bounding box center [75, 148] width 72 height 15
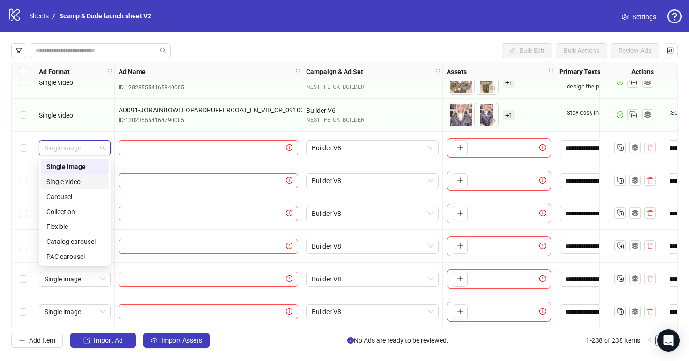
click at [84, 185] on div "Single video" at bounding box center [74, 182] width 57 height 10
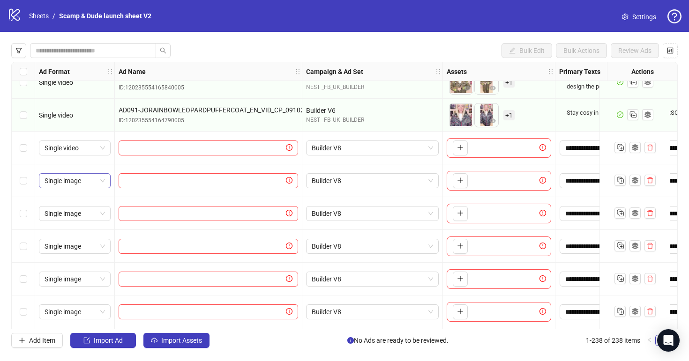
click at [84, 180] on span "Single image" at bounding box center [75, 181] width 60 height 14
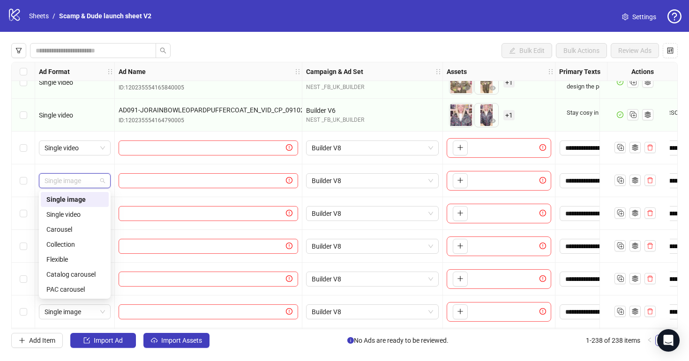
click at [85, 208] on div "Single video" at bounding box center [75, 214] width 68 height 15
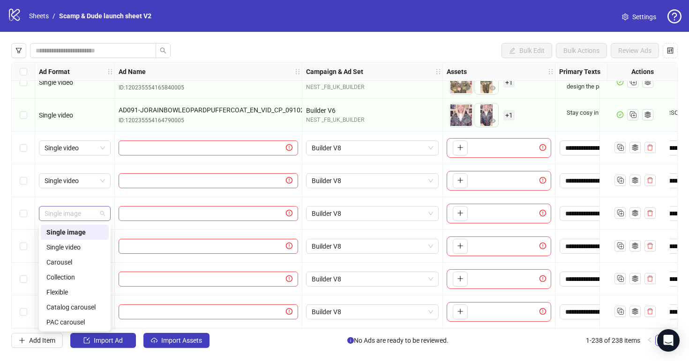
click at [85, 207] on span "Single image" at bounding box center [75, 214] width 60 height 14
click at [85, 239] on div "Single image" at bounding box center [75, 232] width 68 height 15
click at [87, 218] on span "Single image" at bounding box center [75, 214] width 60 height 14
click at [87, 250] on div "Single video" at bounding box center [74, 247] width 57 height 10
click at [214, 145] on input "text" at bounding box center [204, 148] width 160 height 10
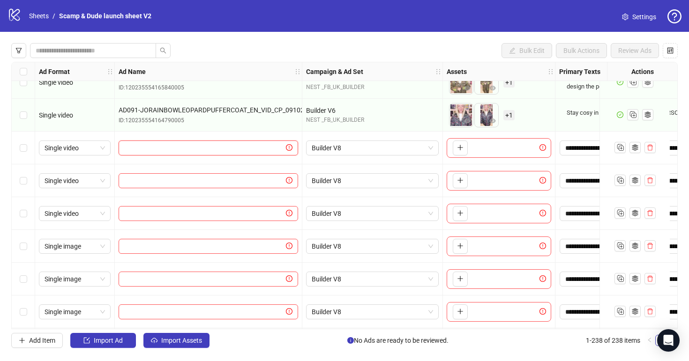
paste input "**********"
type input "**********"
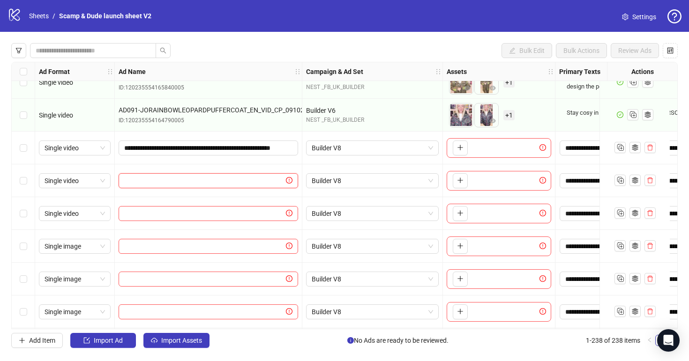
click at [263, 181] on input "text" at bounding box center [204, 181] width 160 height 10
paste input "**********"
type input "**********"
click at [236, 209] on input "text" at bounding box center [204, 214] width 160 height 10
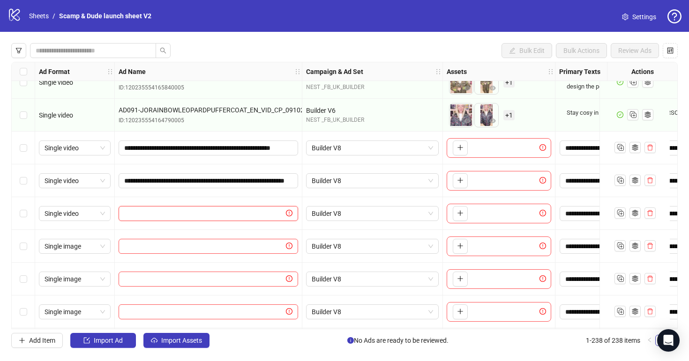
paste input "**********"
type input "**********"
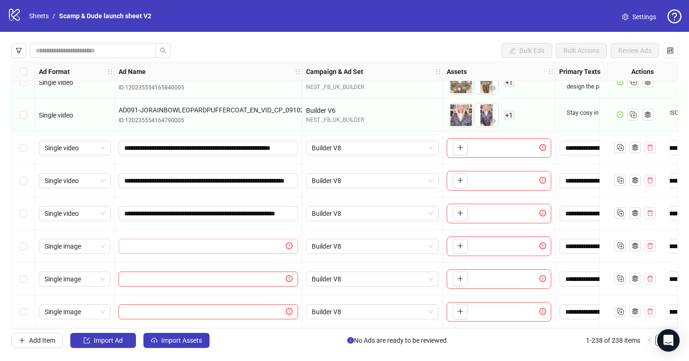
click at [226, 252] on span at bounding box center [209, 246] width 180 height 15
paste input "**********"
type input "**********"
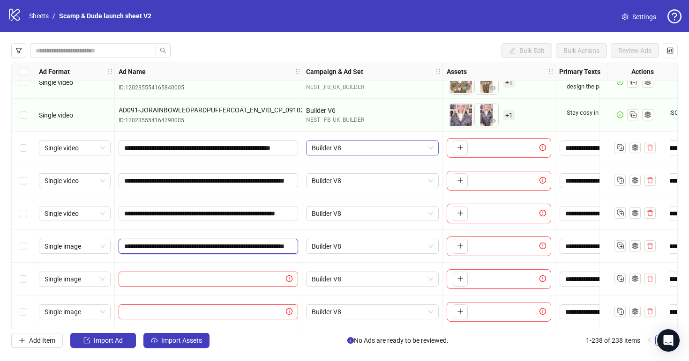
scroll to position [0, 87]
click at [257, 272] on span at bounding box center [209, 279] width 180 height 15
paste input "**********"
type input "**********"
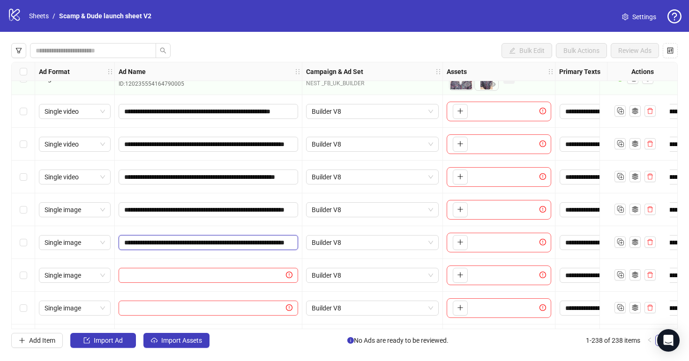
scroll to position [7566, 0]
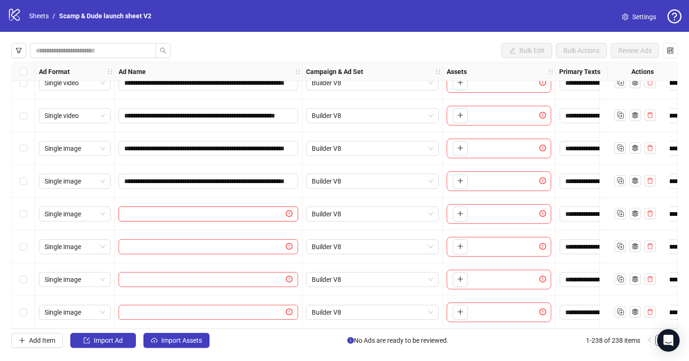
click at [221, 211] on input "text" at bounding box center [204, 214] width 160 height 10
paste input "**********"
type input "**********"
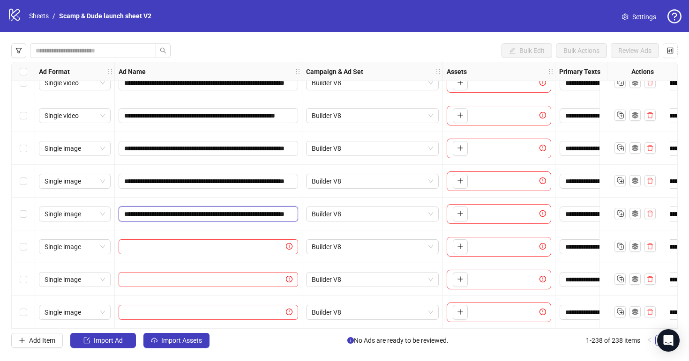
scroll to position [0, 87]
click at [253, 240] on span at bounding box center [209, 247] width 180 height 15
paste input "**********"
type input "**********"
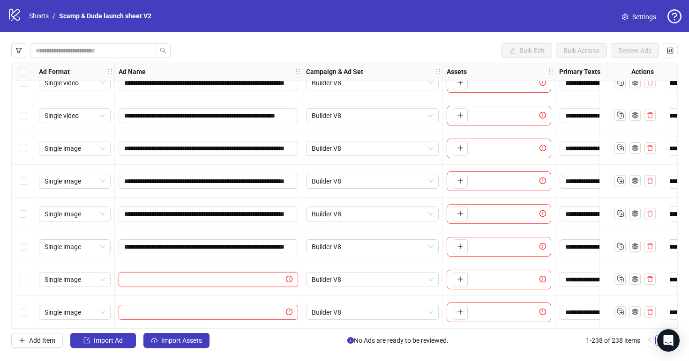
click at [182, 277] on input "text" at bounding box center [204, 280] width 160 height 10
paste input "**********"
type input "**********"
click at [260, 308] on input "text" at bounding box center [204, 313] width 160 height 10
paste input "**********"
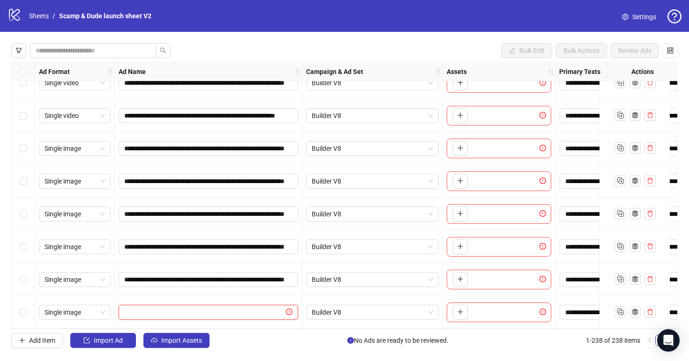
type input "**********"
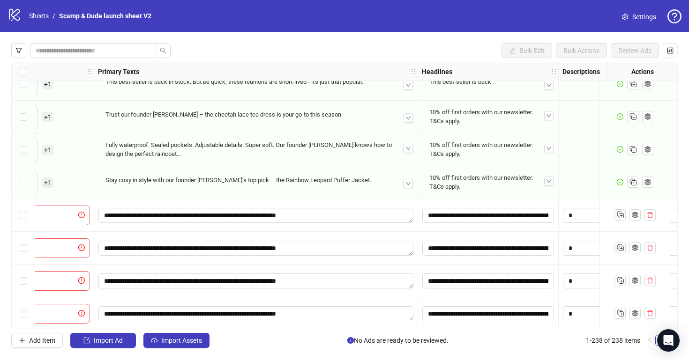
scroll to position [7396, 730]
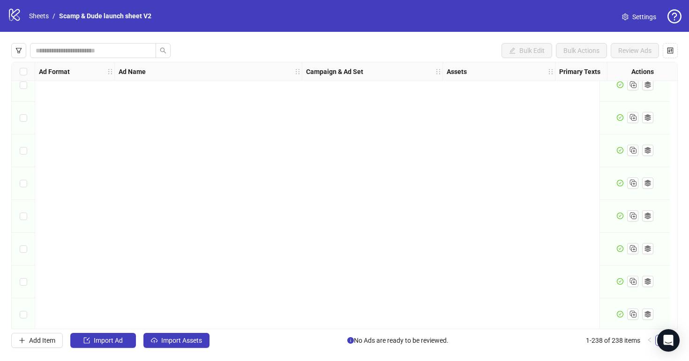
scroll to position [7566, 0]
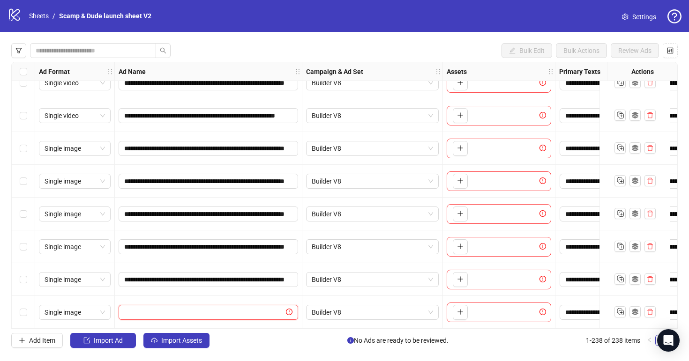
click at [260, 308] on input "text" at bounding box center [204, 313] width 160 height 10
paste input "**********"
type input "**********"
click at [269, 345] on div "Add Item Import Ad Import Assets No Ads are ready to be reviewed. 1-238 of 238 …" at bounding box center [344, 340] width 667 height 15
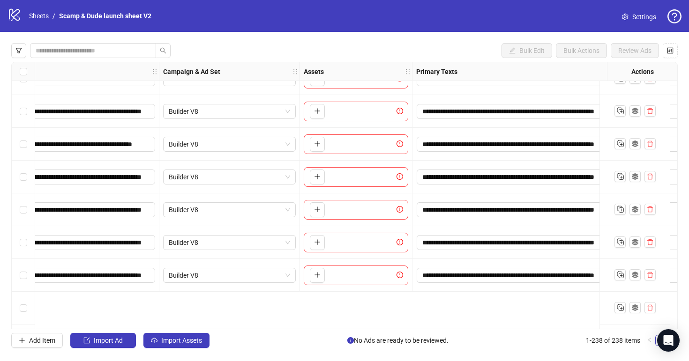
scroll to position [7451, 143]
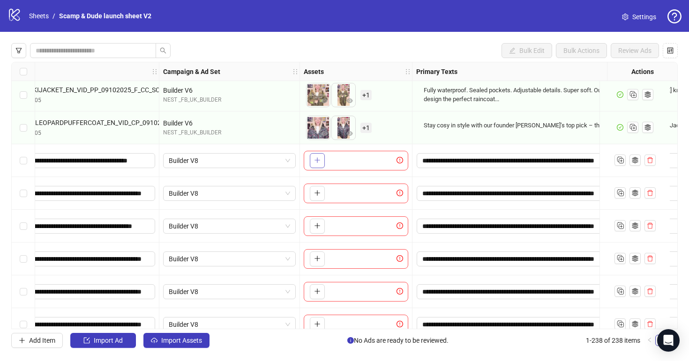
click at [320, 161] on icon "plus" at bounding box center [317, 160] width 7 height 7
click at [319, 195] on icon "plus" at bounding box center [317, 193] width 7 height 7
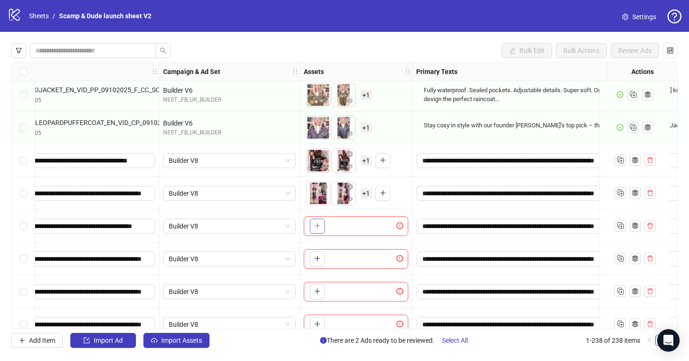
click at [315, 232] on button "button" at bounding box center [317, 226] width 15 height 15
click at [316, 258] on icon "plus" at bounding box center [317, 258] width 7 height 7
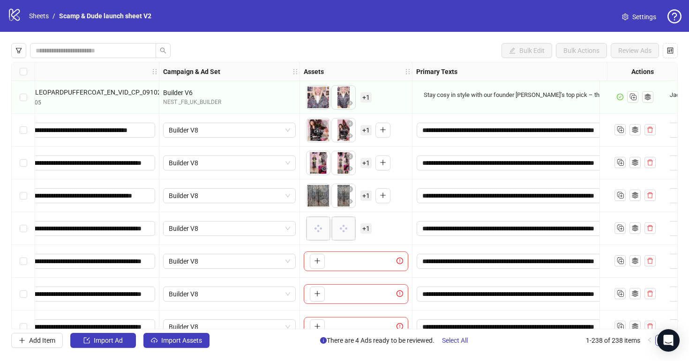
scroll to position [7554, 143]
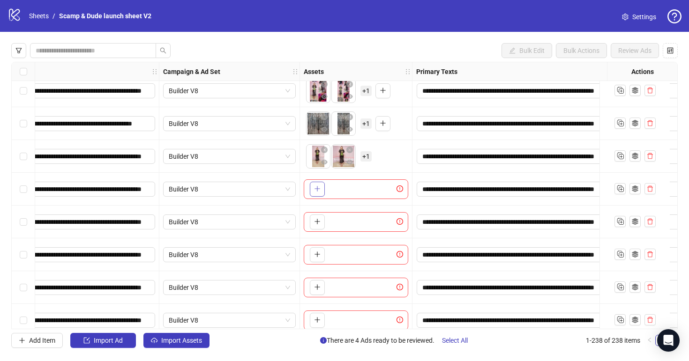
click at [320, 188] on icon "plus" at bounding box center [317, 189] width 7 height 7
click at [322, 226] on button "button" at bounding box center [317, 222] width 15 height 15
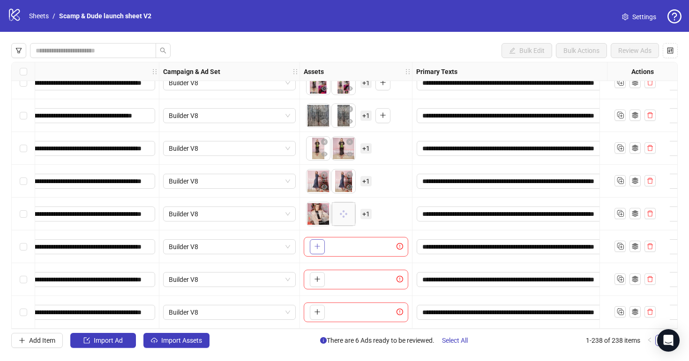
click at [317, 248] on button "button" at bounding box center [317, 247] width 15 height 15
click at [321, 276] on button "button" at bounding box center [317, 279] width 15 height 15
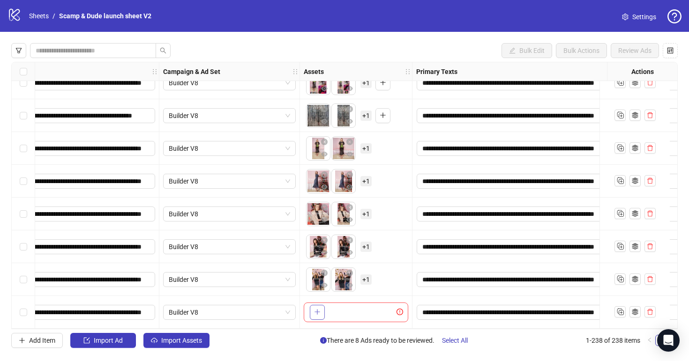
click at [320, 309] on icon "plus" at bounding box center [317, 312] width 7 height 7
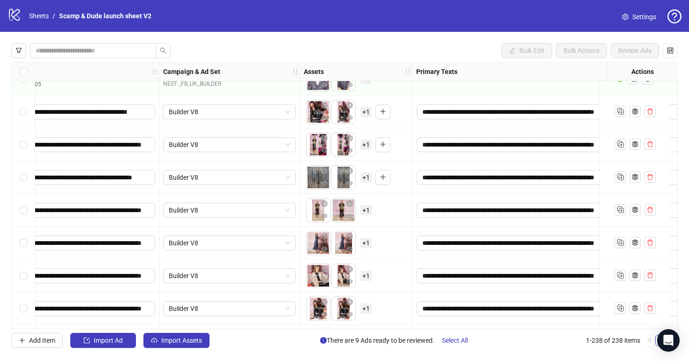
scroll to position [7523, 143]
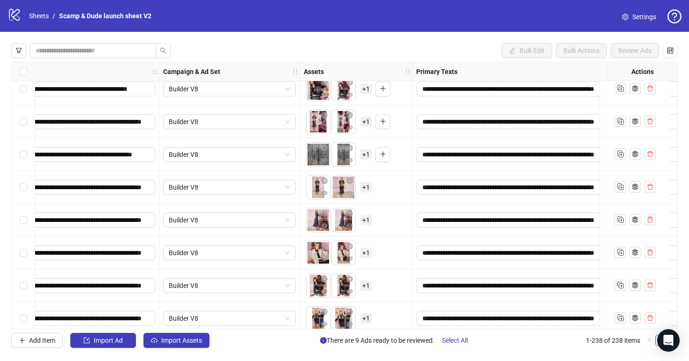
click at [366, 93] on span "+ 1" at bounding box center [365, 89] width 11 height 10
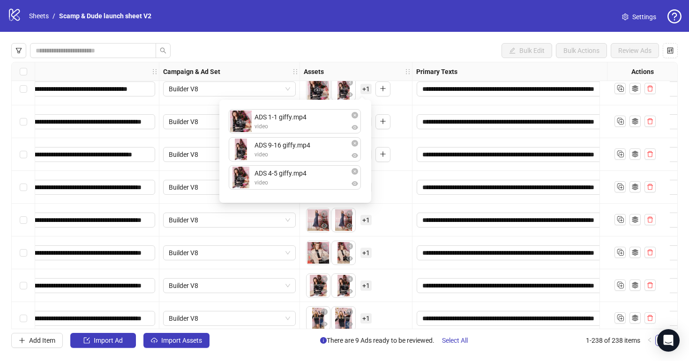
click at [390, 208] on div "To pick up a draggable item, press the space bar. While dragging, use the arrow…" at bounding box center [356, 220] width 105 height 29
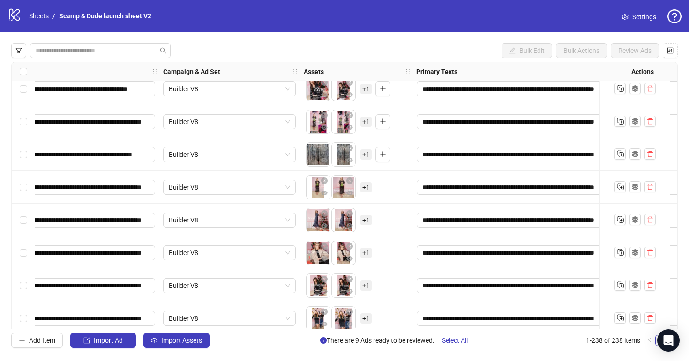
click at [369, 121] on span "+ 1" at bounding box center [365, 122] width 11 height 10
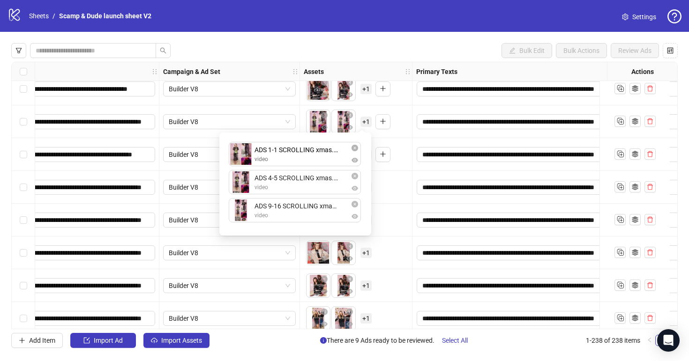
drag, startPoint x: 316, startPoint y: 216, endPoint x: 316, endPoint y: 170, distance: 45.5
click at [316, 143] on div "ADS 4-5 SCROLLING xmas.mp4 video ADS 9-16 SCROLLING xmas.mp4 video ADS 1-1 SCRO…" at bounding box center [295, 184] width 141 height 92
drag, startPoint x: 314, startPoint y: 206, endPoint x: 314, endPoint y: 184, distance: 21.6
click at [314, 184] on div "ADS 1-1 SCROLLING xmas.mp4 video ADS 4-5 SCROLLING xmas.mp4 video ADS 9-16 SCRO…" at bounding box center [295, 184] width 141 height 92
click at [384, 202] on div "To pick up a draggable item, press the space bar. While dragging, use the arrow…" at bounding box center [356, 187] width 105 height 29
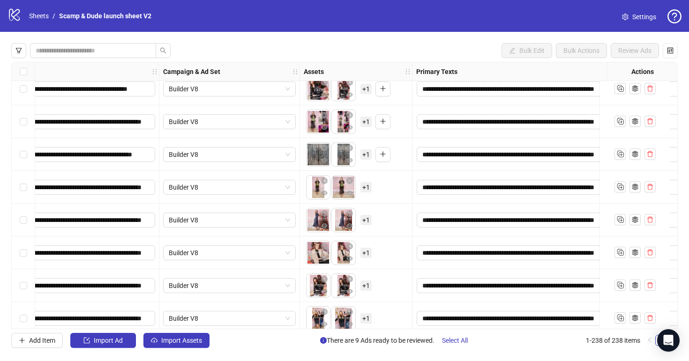
scroll to position [7489, 143]
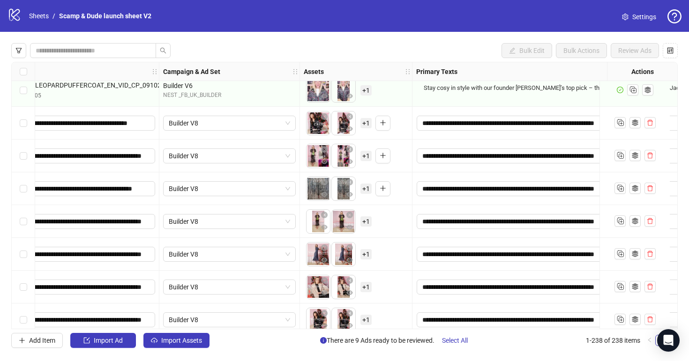
click at [365, 189] on span "+ 1" at bounding box center [365, 189] width 11 height 10
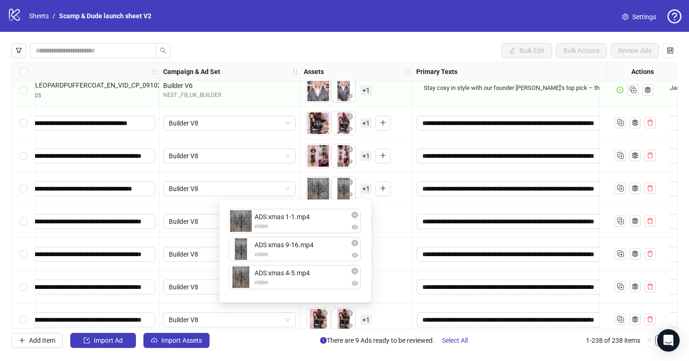
click at [391, 263] on div "To pick up a draggable item, press the space bar. While dragging, use the arrow…" at bounding box center [356, 254] width 105 height 29
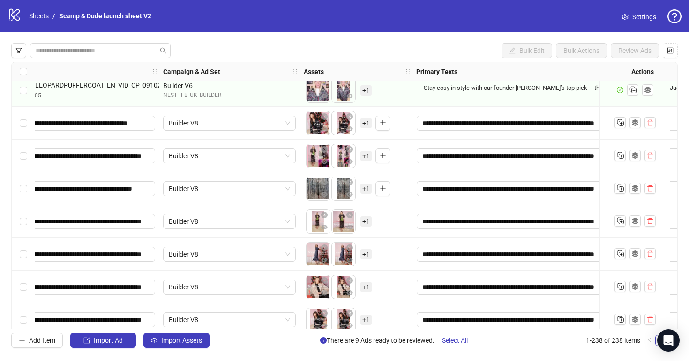
click at [367, 224] on span "+ 1" at bounding box center [365, 222] width 11 height 10
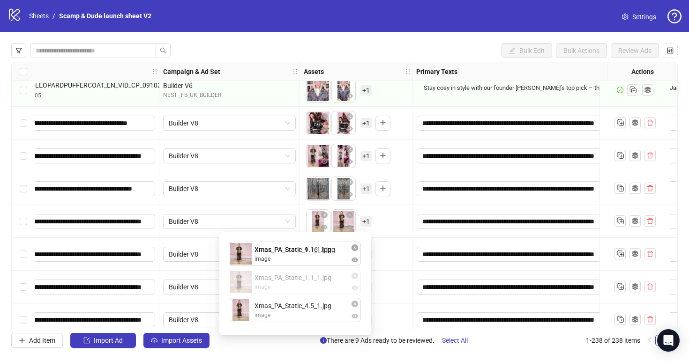
drag, startPoint x: 312, startPoint y: 280, endPoint x: 312, endPoint y: 254, distance: 26.3
click at [312, 254] on div "Xmas_PA_Static_9.16_1.jpg image Xmas_PA_Static_1.1_1.jpg image Xmas_PA_Static_4…" at bounding box center [295, 284] width 141 height 92
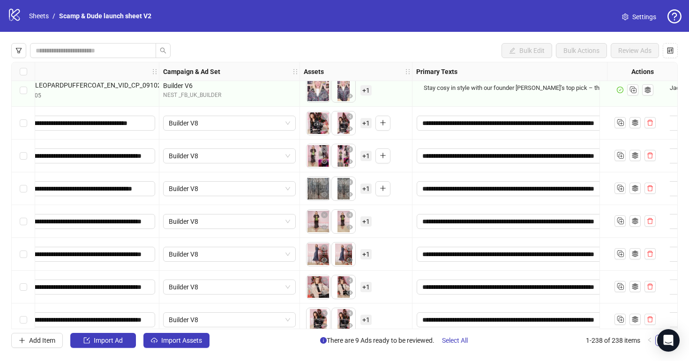
click at [387, 267] on div "To pick up a draggable item, press the space bar. While dragging, use the arrow…" at bounding box center [356, 254] width 105 height 29
click at [368, 255] on span "+ 1" at bounding box center [365, 254] width 11 height 10
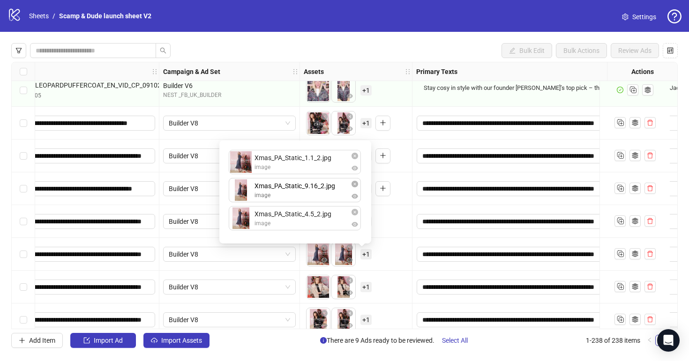
click at [322, 203] on div "Xmas_PA_Static_1.1_2.jpg image Xmas_PA_Static_4.5_2.jpg image Xmas_PA_Static_9.…" at bounding box center [295, 192] width 141 height 92
click at [406, 255] on div "To pick up a draggable item, press the space bar. While dragging, use the arrow…" at bounding box center [356, 254] width 105 height 29
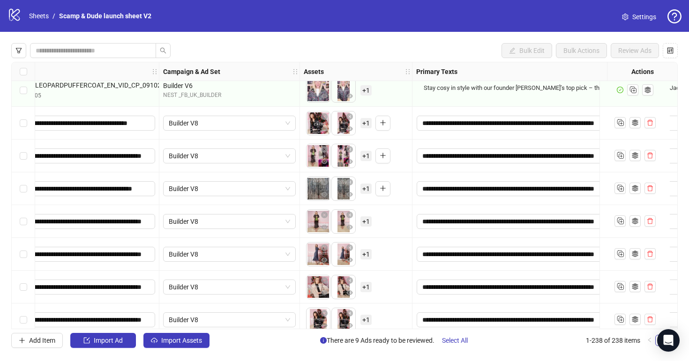
scroll to position [7544, 143]
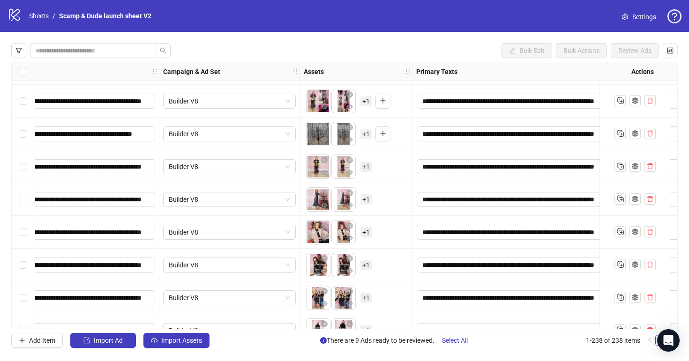
click at [367, 234] on span "+ 1" at bounding box center [365, 232] width 11 height 10
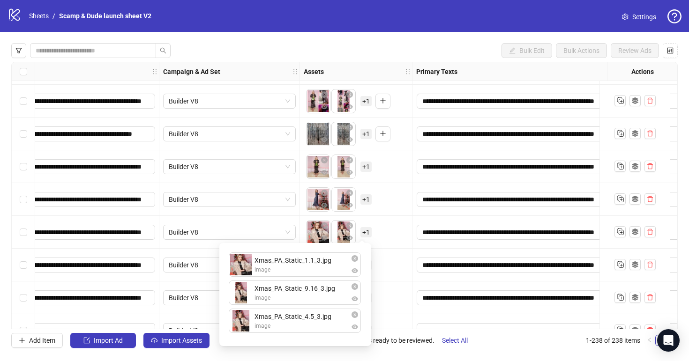
click at [385, 268] on div "To pick up a draggable item, press the space bar. While dragging, use the arrow…" at bounding box center [356, 265] width 105 height 29
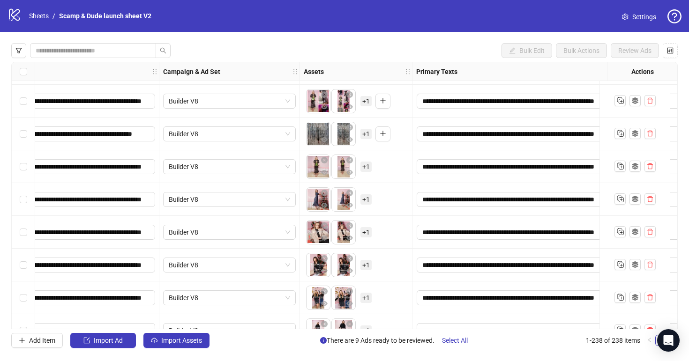
click at [364, 266] on span "+ 1" at bounding box center [365, 265] width 11 height 10
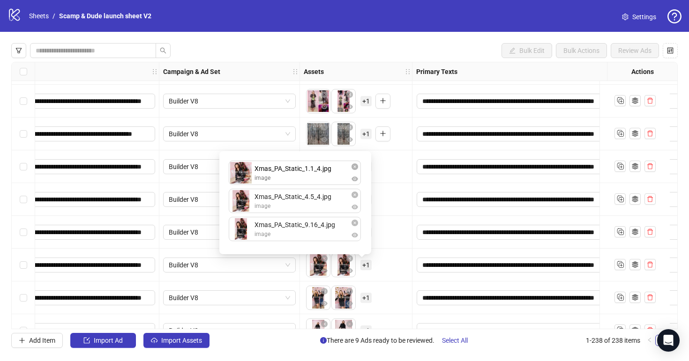
drag, startPoint x: 331, startPoint y: 231, endPoint x: 330, endPoint y: 201, distance: 30.0
click at [330, 185] on div "Xmas_PA_Static_4.5_4.jpg image Xmas_PA_Static_9.16_4.jpg image Xmas_PA_Static_1…" at bounding box center [295, 203] width 141 height 92
drag, startPoint x: 330, startPoint y: 232, endPoint x: 330, endPoint y: 207, distance: 24.8
click at [330, 207] on div "Xmas_PA_Static_1.1_4.jpg image Xmas_PA_Static_4.5_4.jpg image Xmas_PA_Static_9.…" at bounding box center [295, 203] width 141 height 92
click at [387, 250] on div "To pick up a draggable item, press the space bar. While dragging, use the arrow…" at bounding box center [356, 265] width 113 height 33
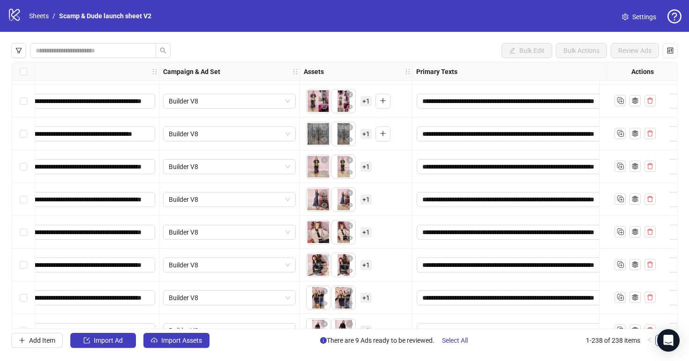
scroll to position [7566, 143]
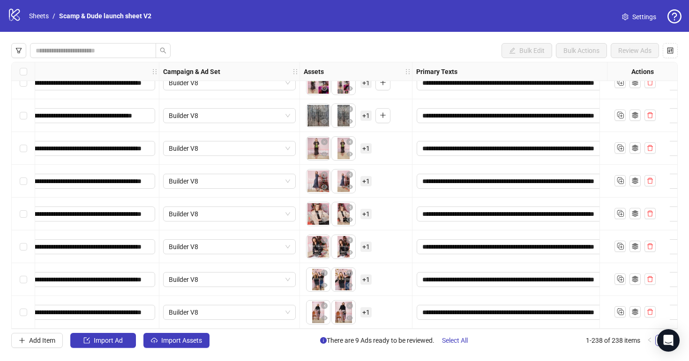
click at [364, 278] on span "+ 1" at bounding box center [365, 280] width 11 height 10
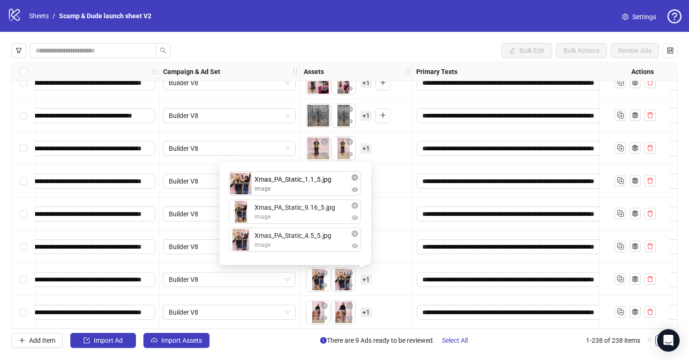
drag, startPoint x: 323, startPoint y: 249, endPoint x: 322, endPoint y: 191, distance: 57.7
click at [323, 191] on div "Xmas_PA_Static_9.16_5.jpg image Xmas_PA_Static_4.5_5.jpg image Xmas_PA_Static_1…" at bounding box center [295, 214] width 141 height 92
drag, startPoint x: 329, startPoint y: 239, endPoint x: 331, endPoint y: 256, distance: 17.9
click at [331, 257] on div "Xmas_PA_Static_1.1_5.jpg image Xmas_PA_Static_9.16_5.jpg image Xmas_PA_Static_4…" at bounding box center [295, 214] width 141 height 92
click at [385, 285] on div "To pick up a draggable item, press the space bar. While dragging, use the arrow…" at bounding box center [356, 279] width 105 height 29
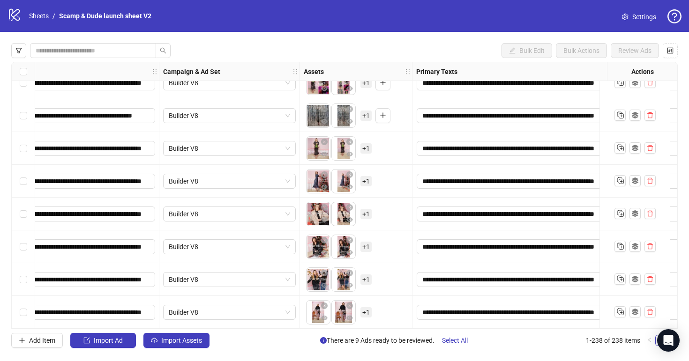
click at [366, 311] on span "+ 1" at bounding box center [365, 313] width 11 height 10
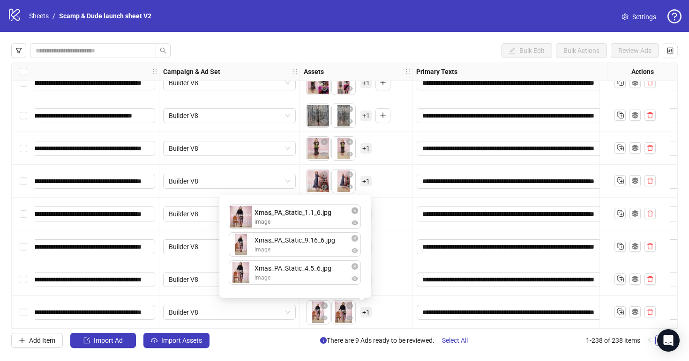
drag, startPoint x: 334, startPoint y: 272, endPoint x: 333, endPoint y: 216, distance: 56.3
click at [333, 216] on div "Xmas_PA_Static_9.16_6.jpg image Xmas_PA_Static_4.5_6.jpg image Xmas_PA_Static_1…" at bounding box center [295, 247] width 141 height 92
click at [334, 275] on div "Xmas_PA_Static_1.1_6.jpg image Xmas_PA_Static_9.16_6.jpg image Xmas_PA_Static_4…" at bounding box center [295, 247] width 141 height 92
click at [397, 311] on div "To pick up a draggable item, press the space bar. While dragging, use the arrow…" at bounding box center [356, 312] width 105 height 29
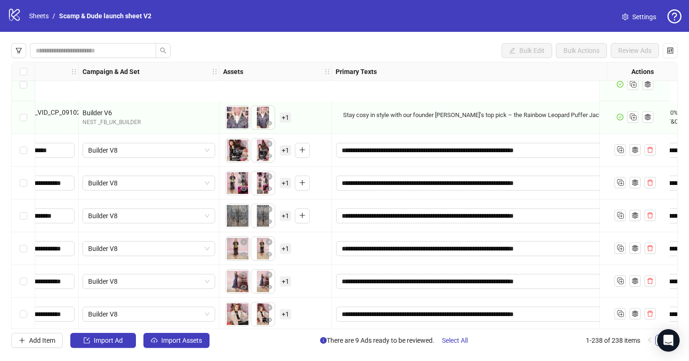
scroll to position [7566, 224]
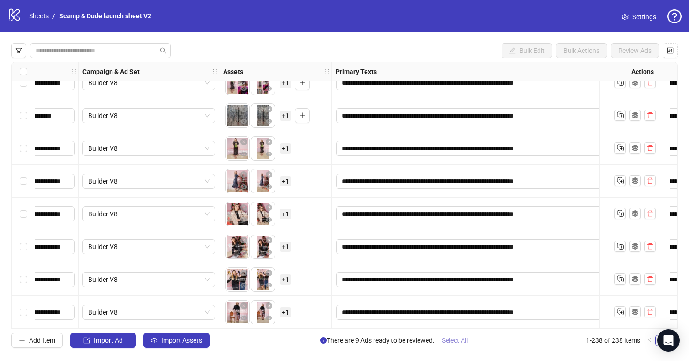
click at [450, 342] on span "Select All" at bounding box center [455, 341] width 26 height 8
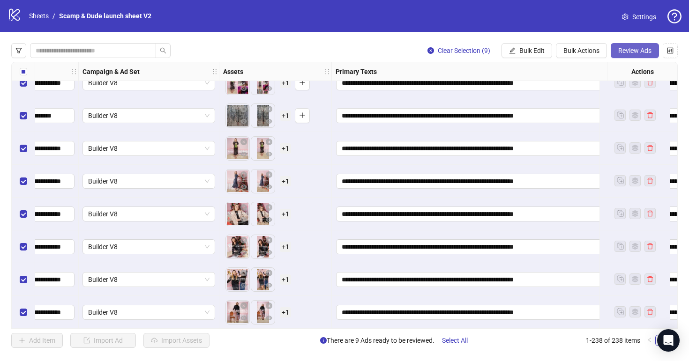
click at [620, 49] on span "Review Ads" at bounding box center [634, 51] width 33 height 8
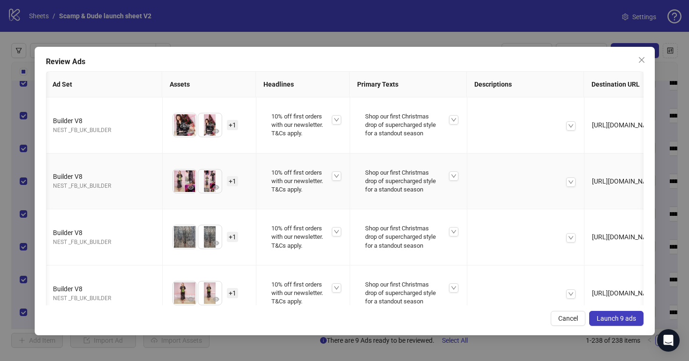
scroll to position [0, 0]
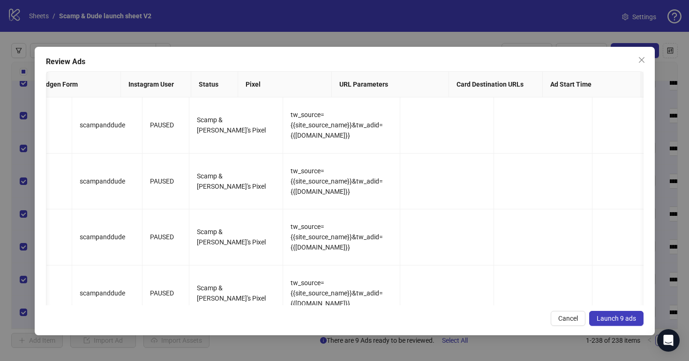
click at [610, 321] on span "Launch 9 ads" at bounding box center [616, 319] width 39 height 8
